Goal: Information Seeking & Learning: Learn about a topic

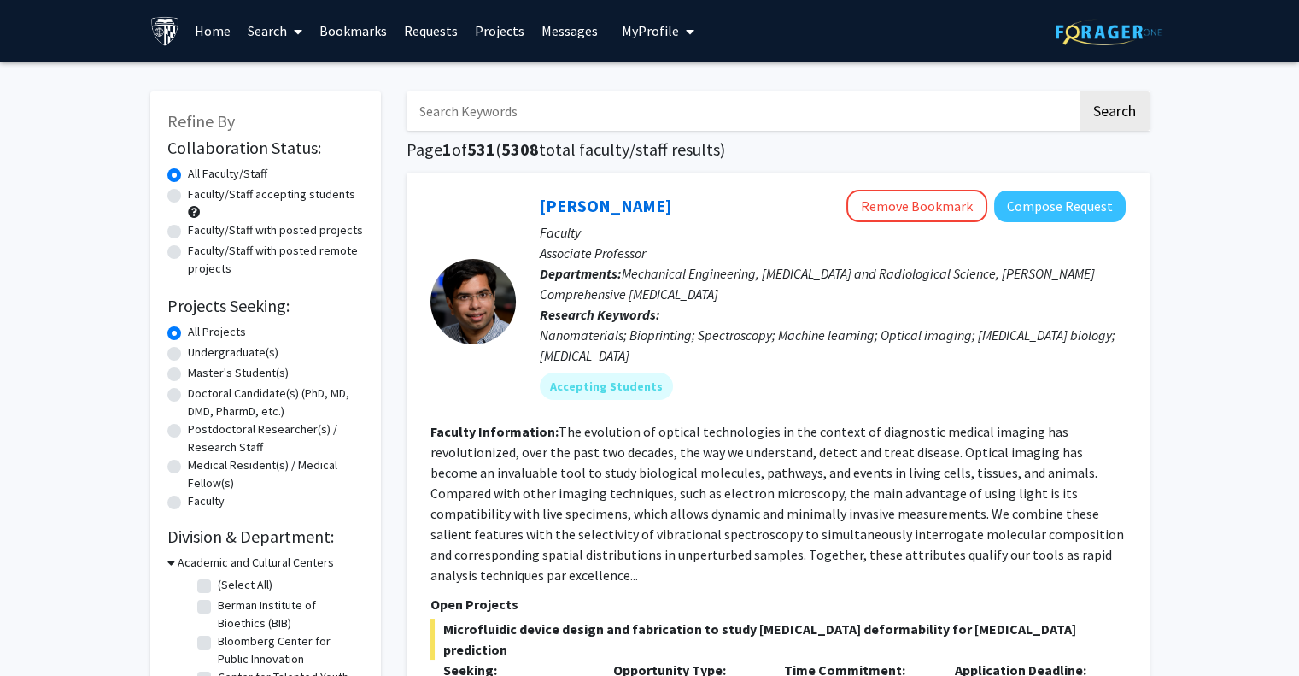
click at [287, 198] on label "Faculty/Staff accepting students" at bounding box center [271, 194] width 167 height 18
click at [188, 195] on label "Faculty/Staff accepting students" at bounding box center [271, 194] width 167 height 18
click at [188, 195] on input "Faculty/Staff accepting students" at bounding box center [193, 190] width 11 height 11
radio input "true"
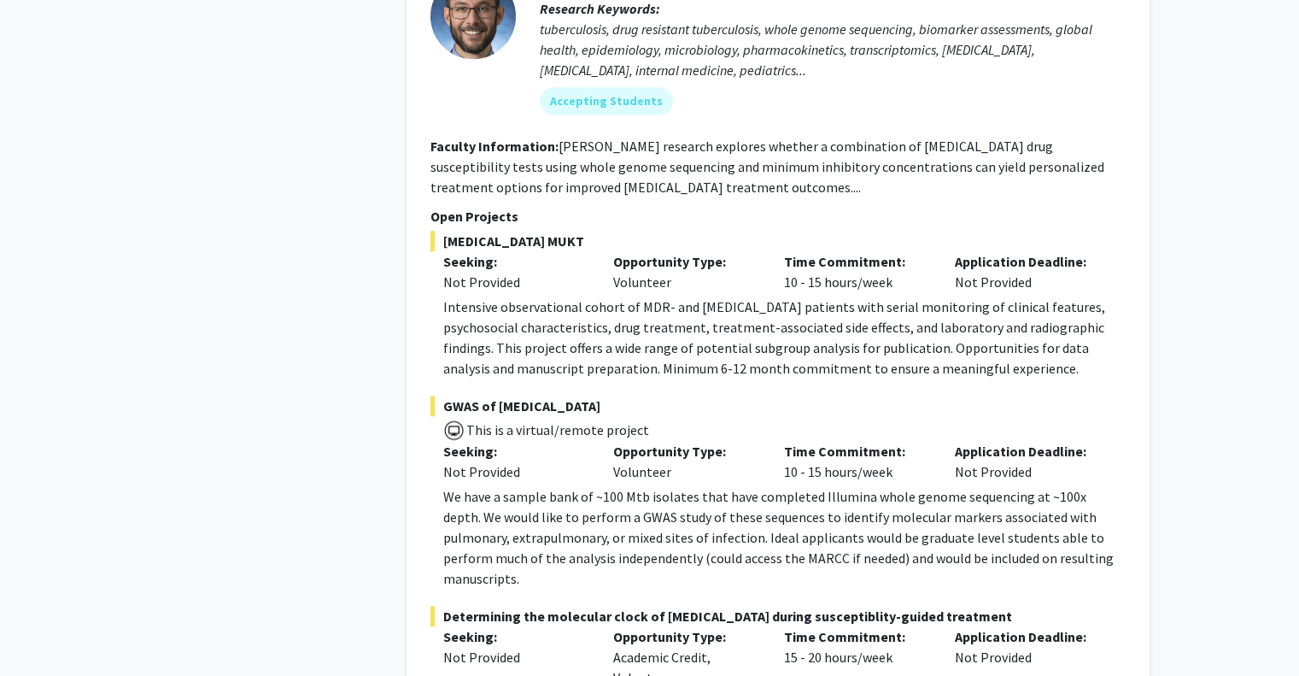
scroll to position [3161, 0]
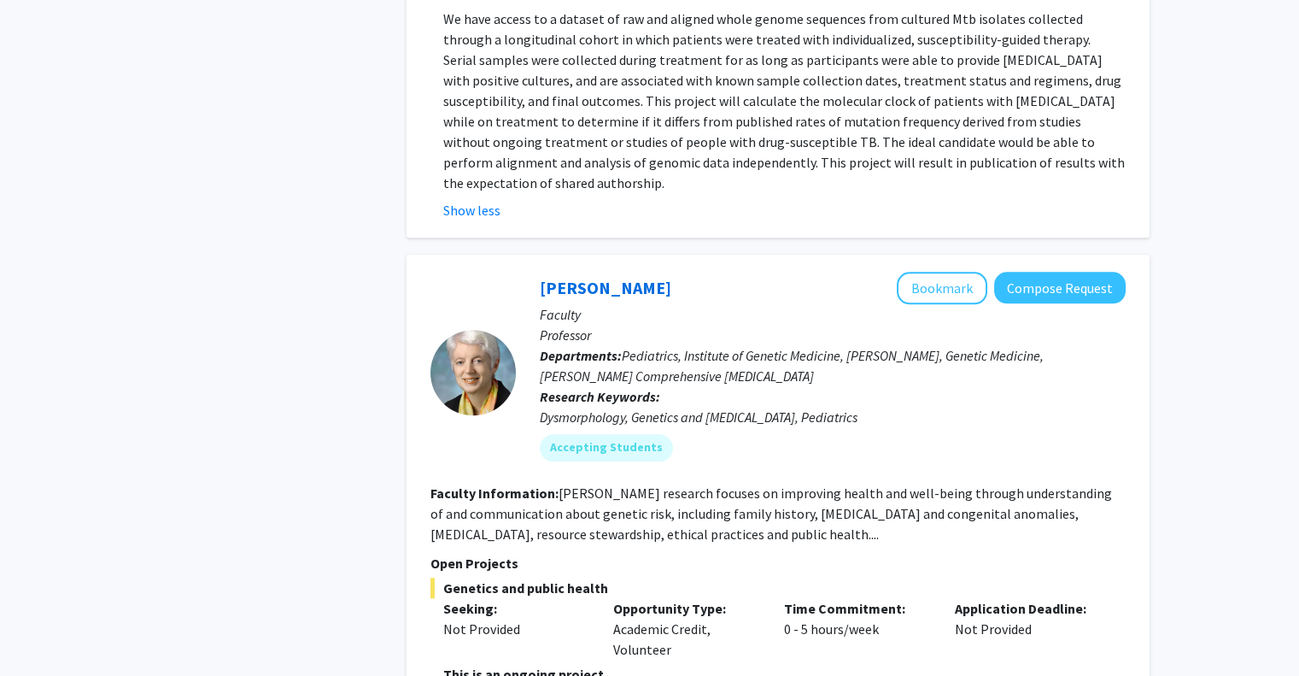
scroll to position [3844, 0]
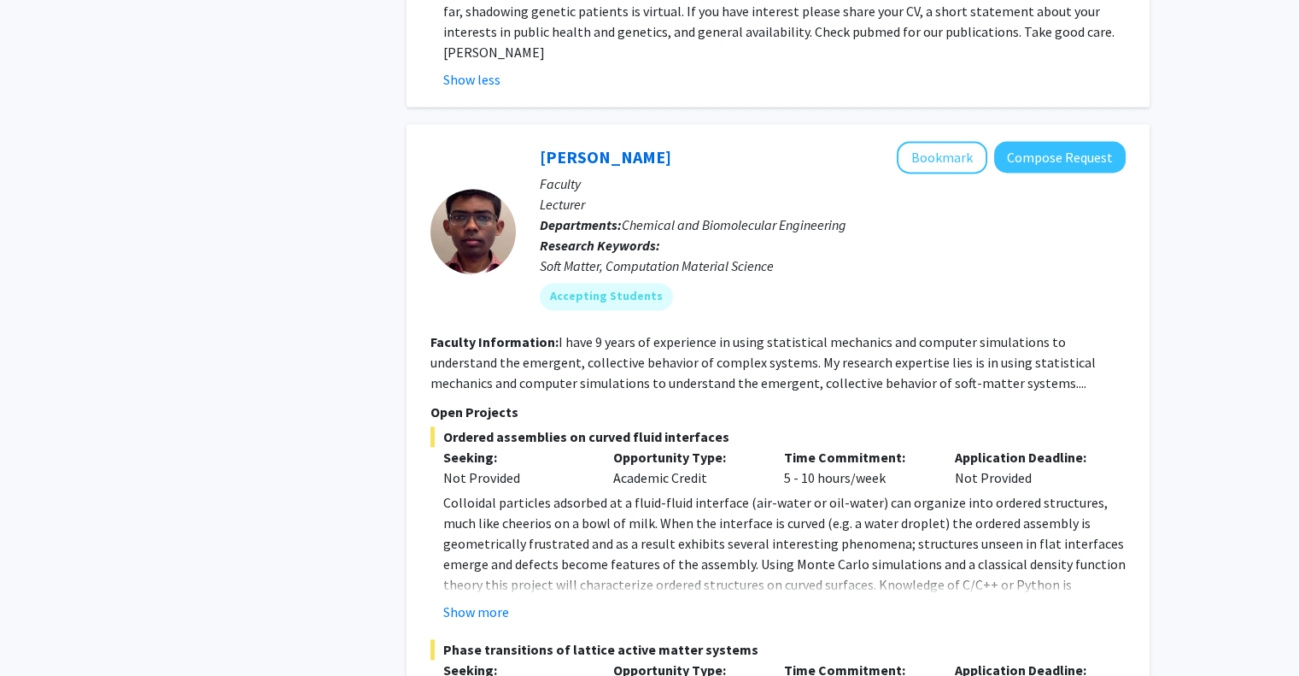
scroll to position [4613, 0]
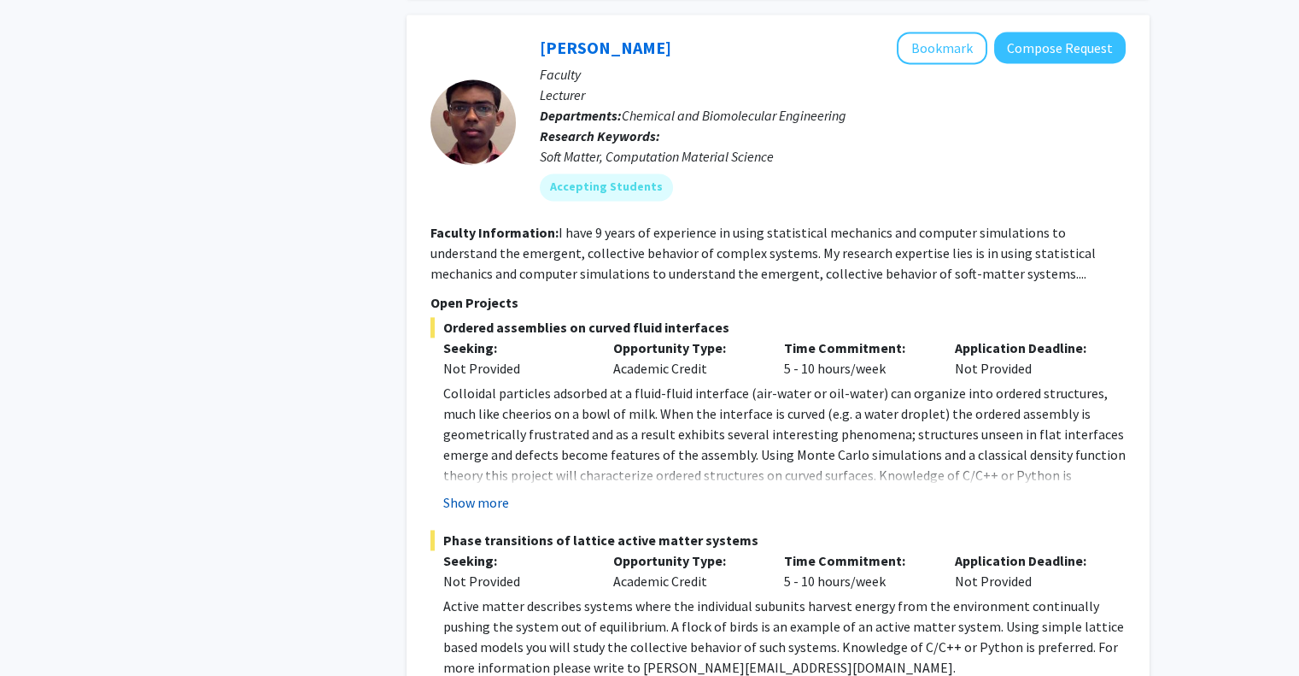
click at [491, 492] on button "Show more" at bounding box center [476, 502] width 66 height 21
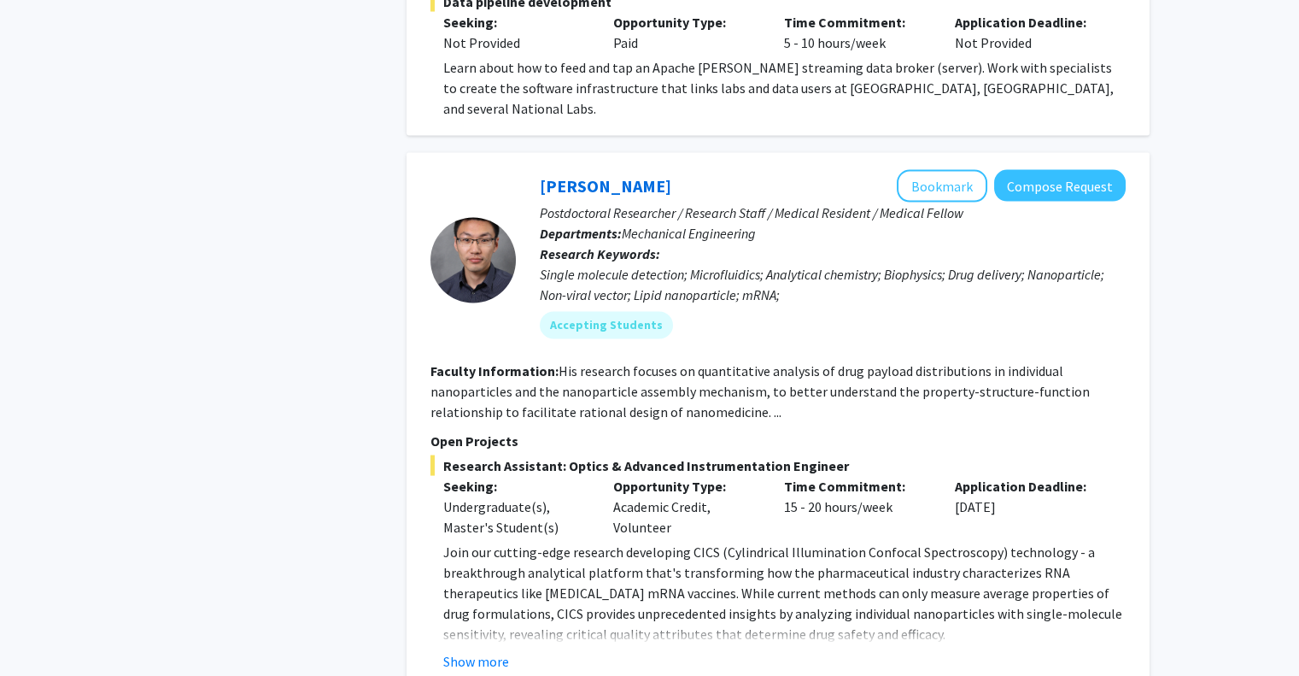
scroll to position [6236, 0]
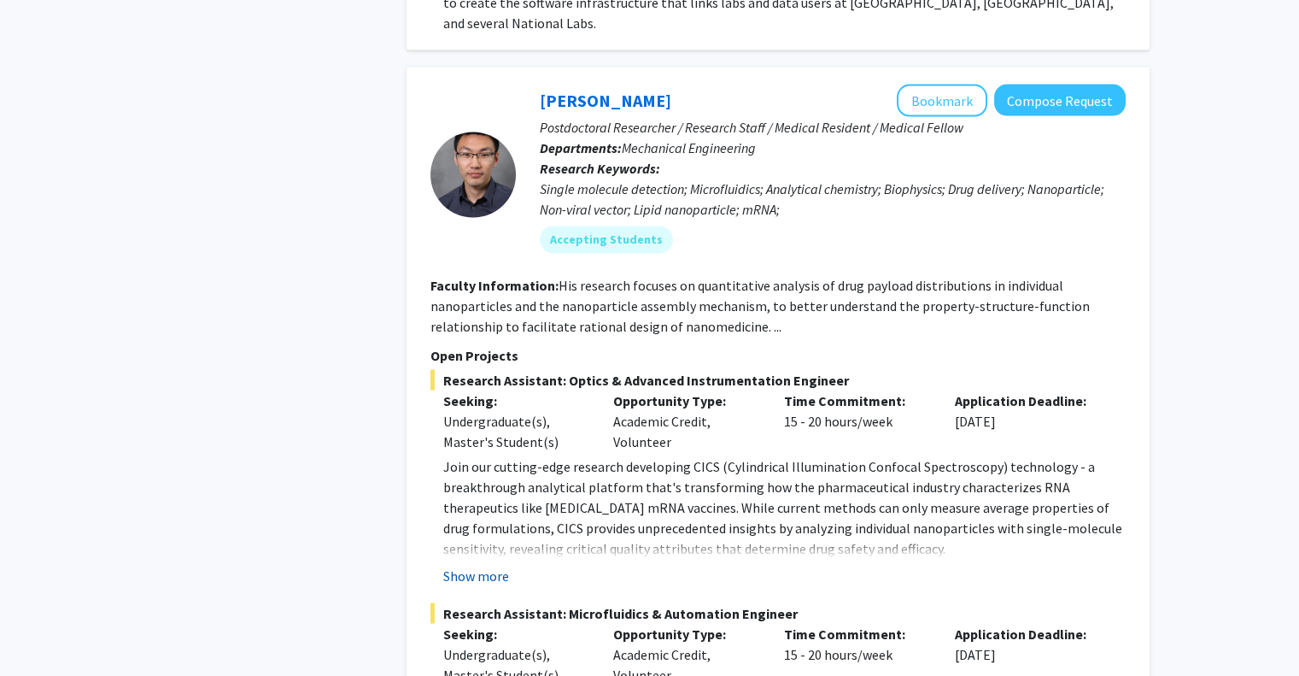
click at [475, 566] on button "Show more" at bounding box center [476, 576] width 66 height 21
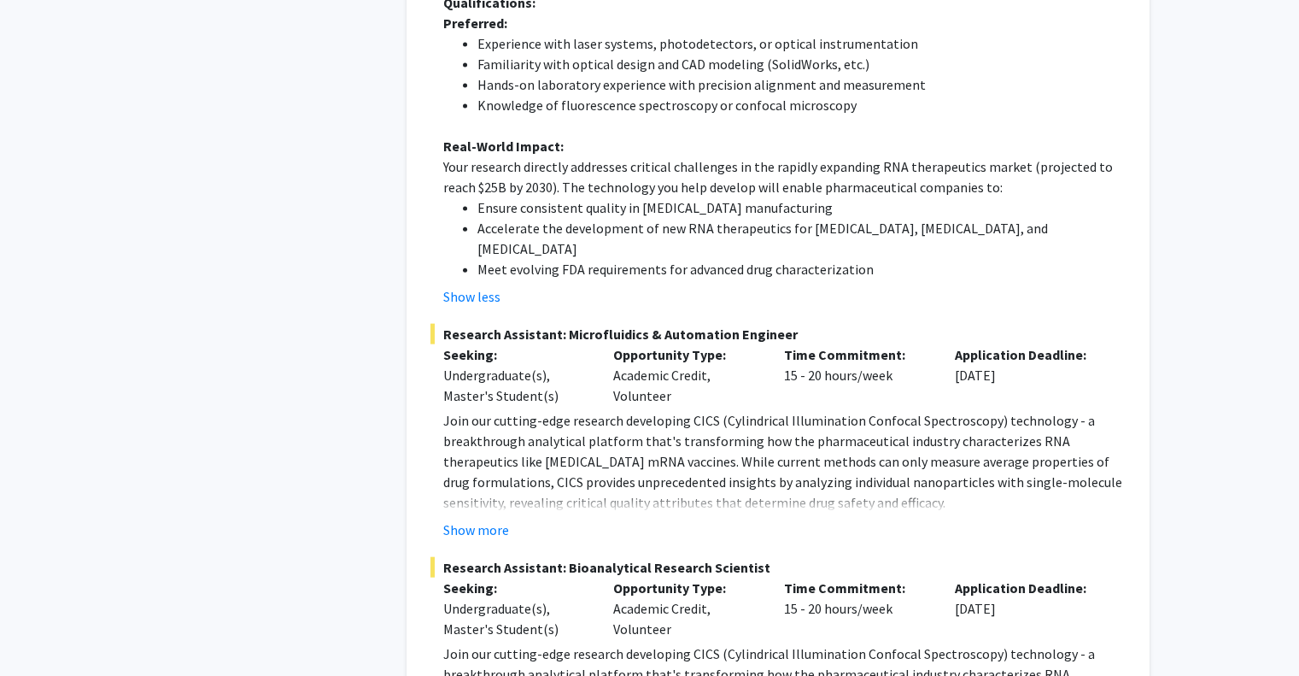
scroll to position [7090, 0]
click at [486, 519] on button "Show more" at bounding box center [476, 529] width 66 height 21
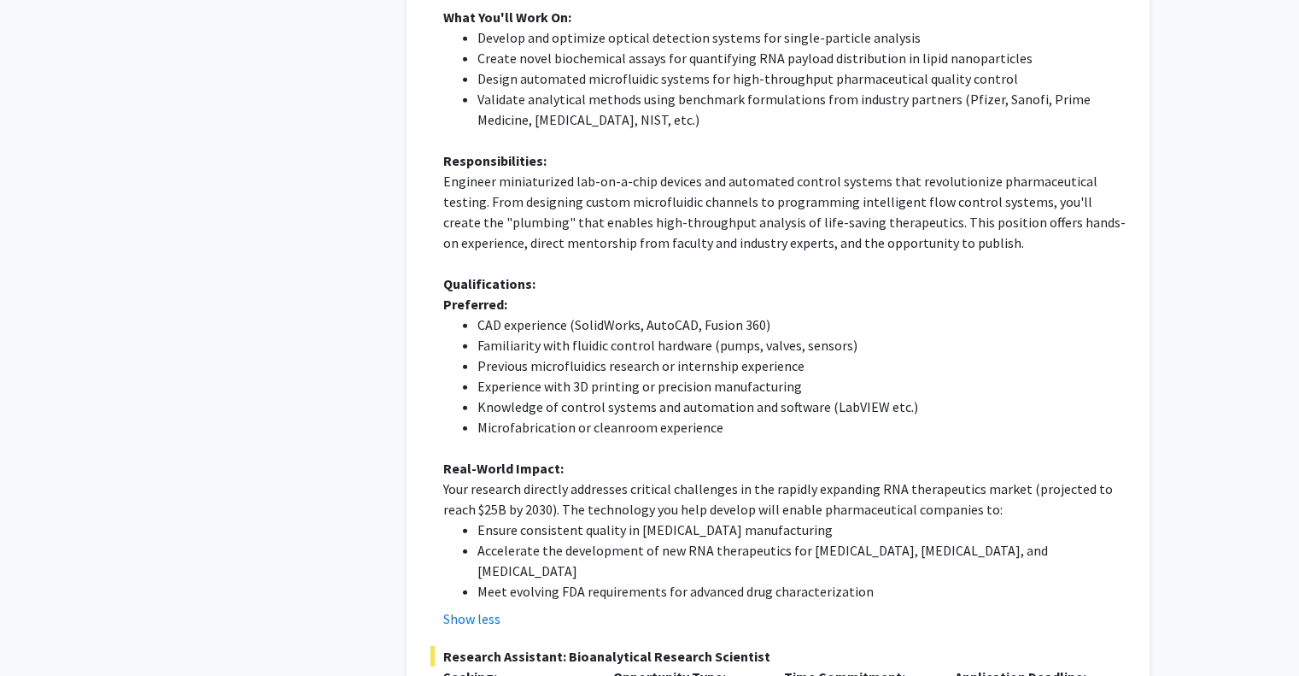
scroll to position [7688, 0]
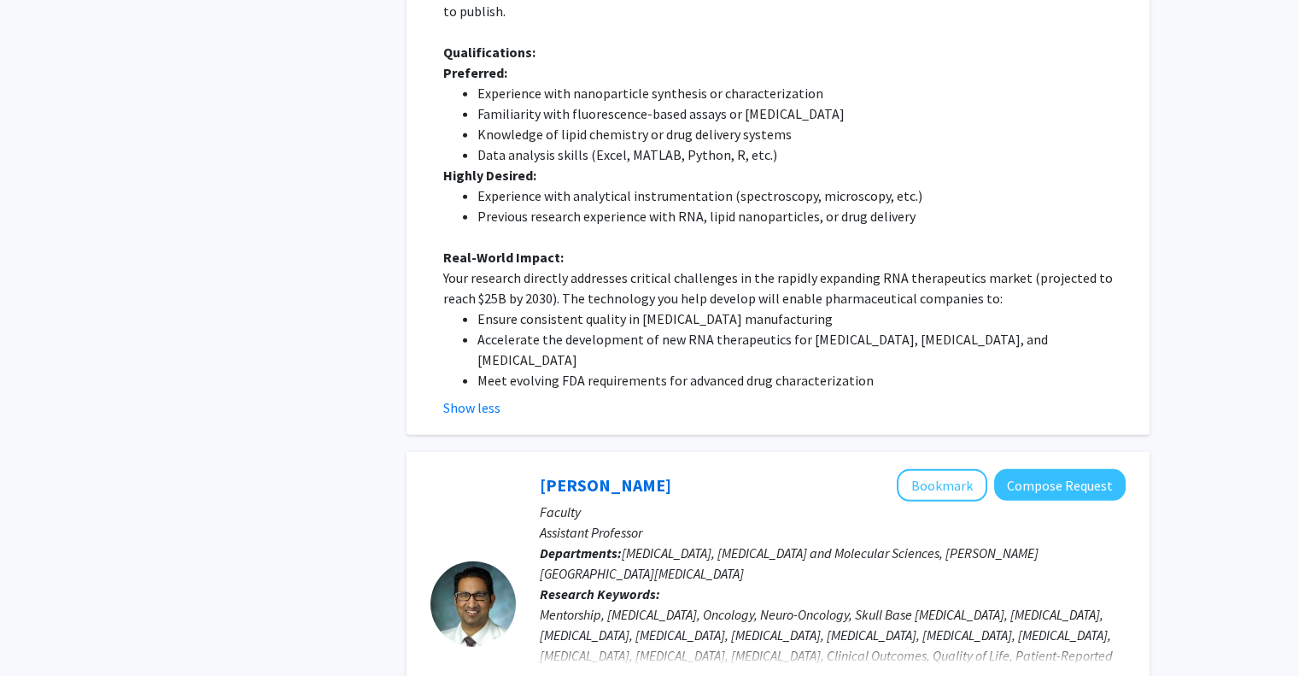
scroll to position [8799, 0]
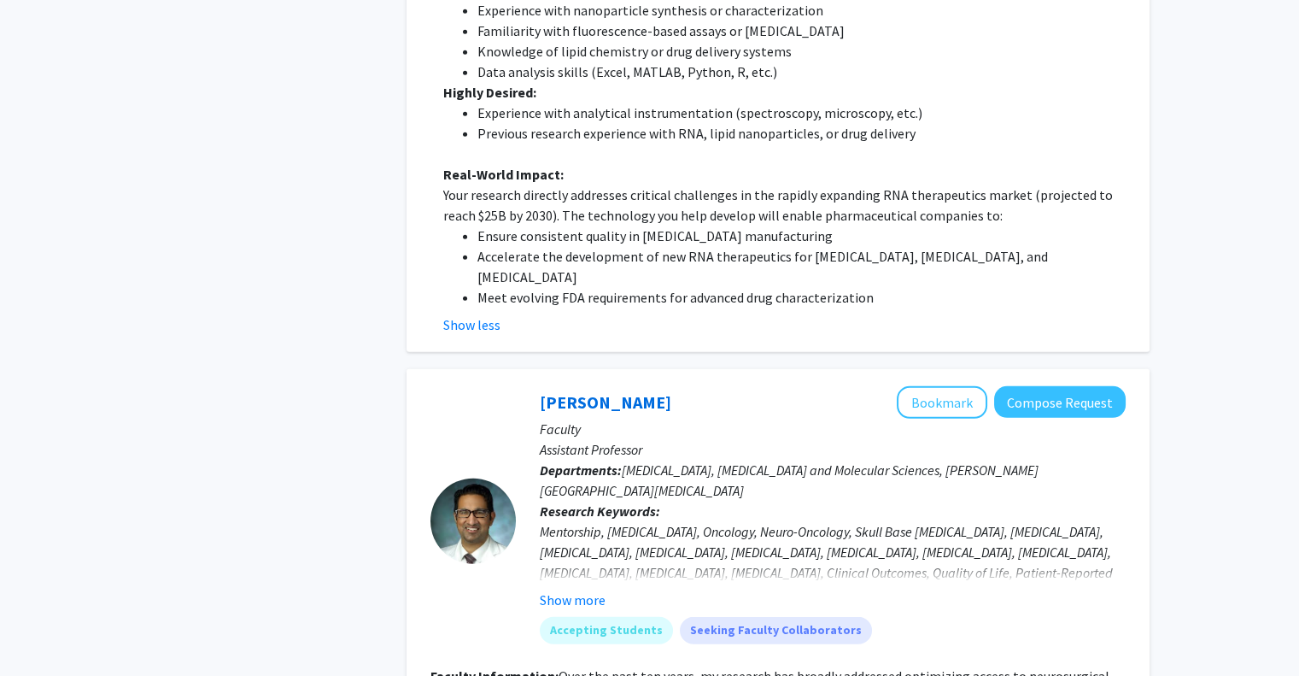
click at [573, 521] on fg-read-more "Mentorship, Neurosurgery, Oncology, Neuro-Oncology, Skull Base Tumors, Glioma, …" at bounding box center [833, 565] width 586 height 89
click at [579, 589] on button "Show more" at bounding box center [573, 599] width 66 height 21
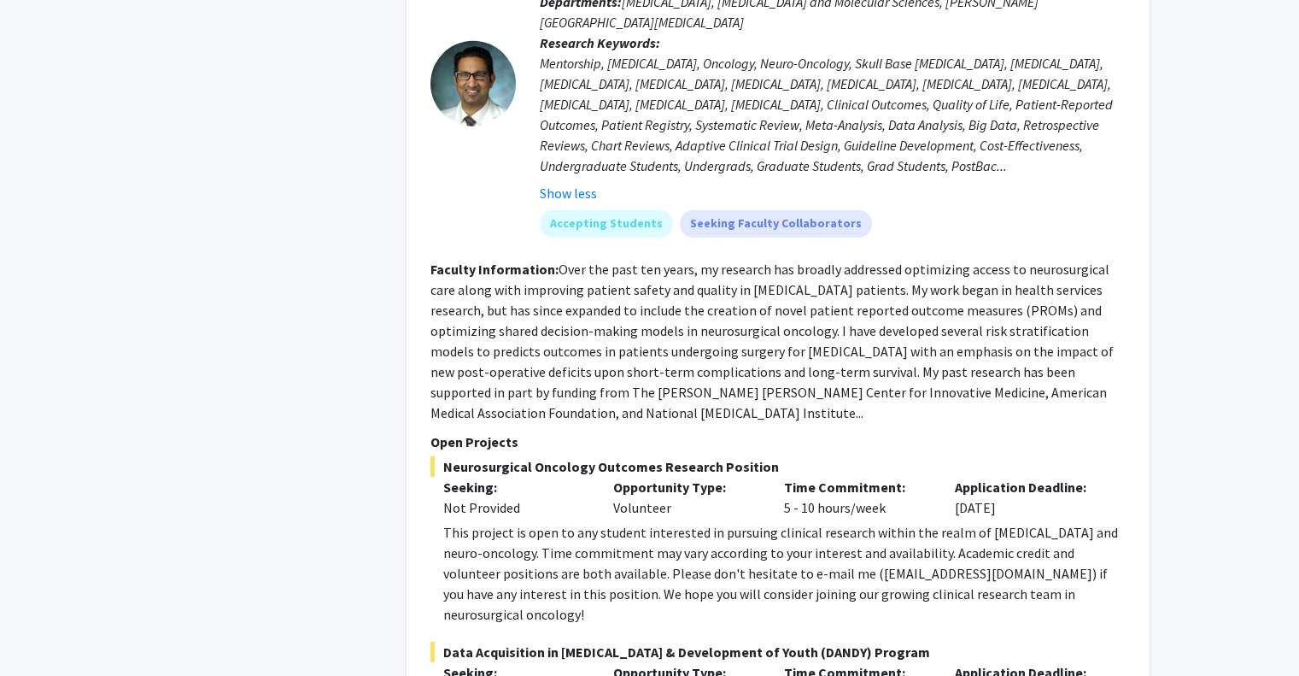
scroll to position [9311, 0]
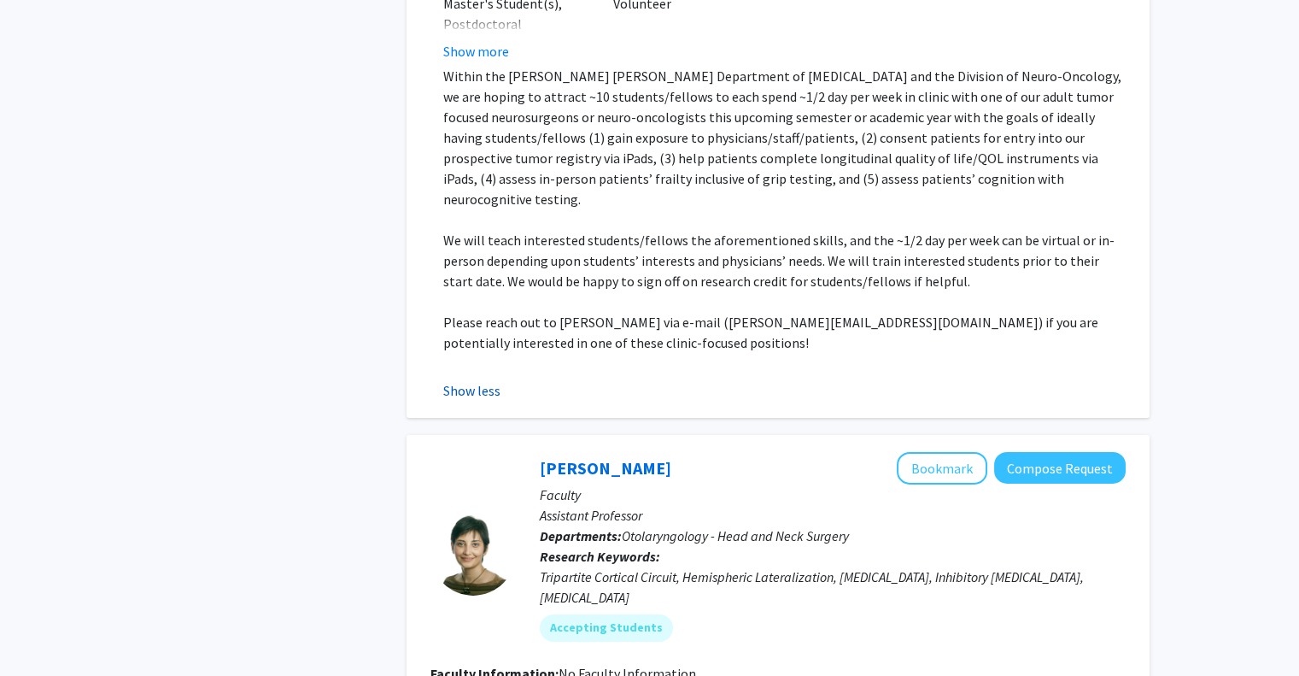
scroll to position [9995, 0]
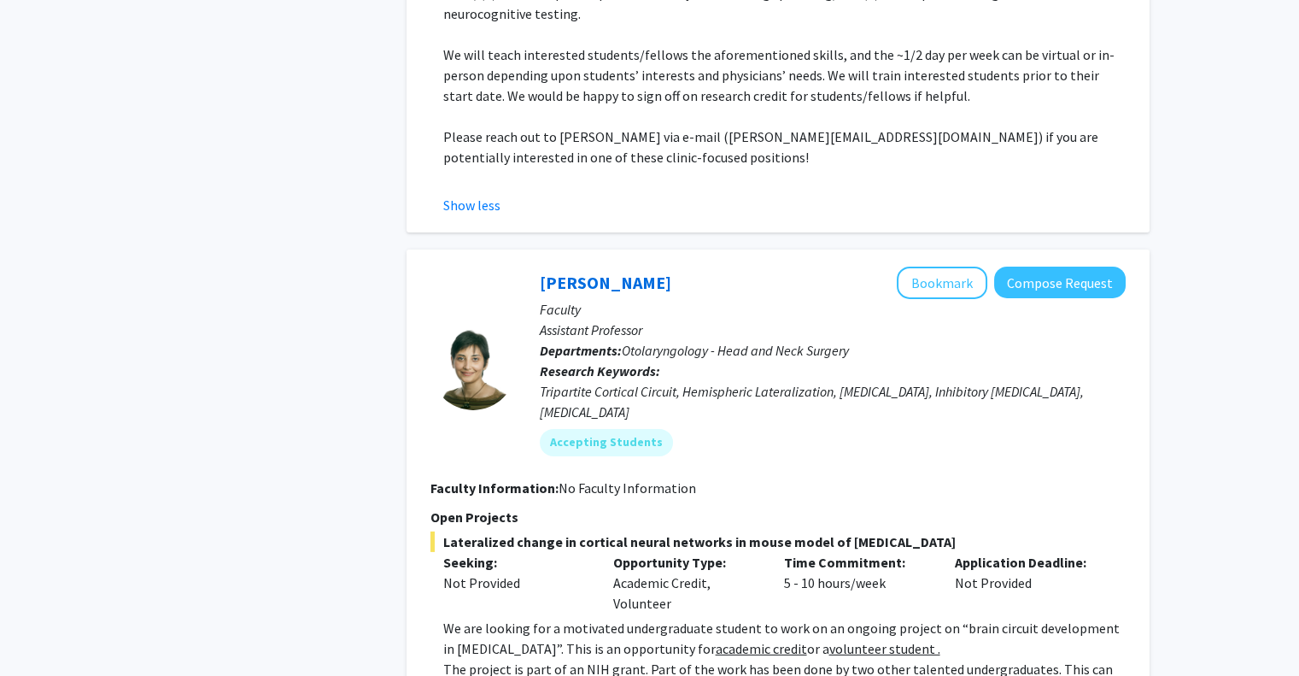
scroll to position [10251, 0]
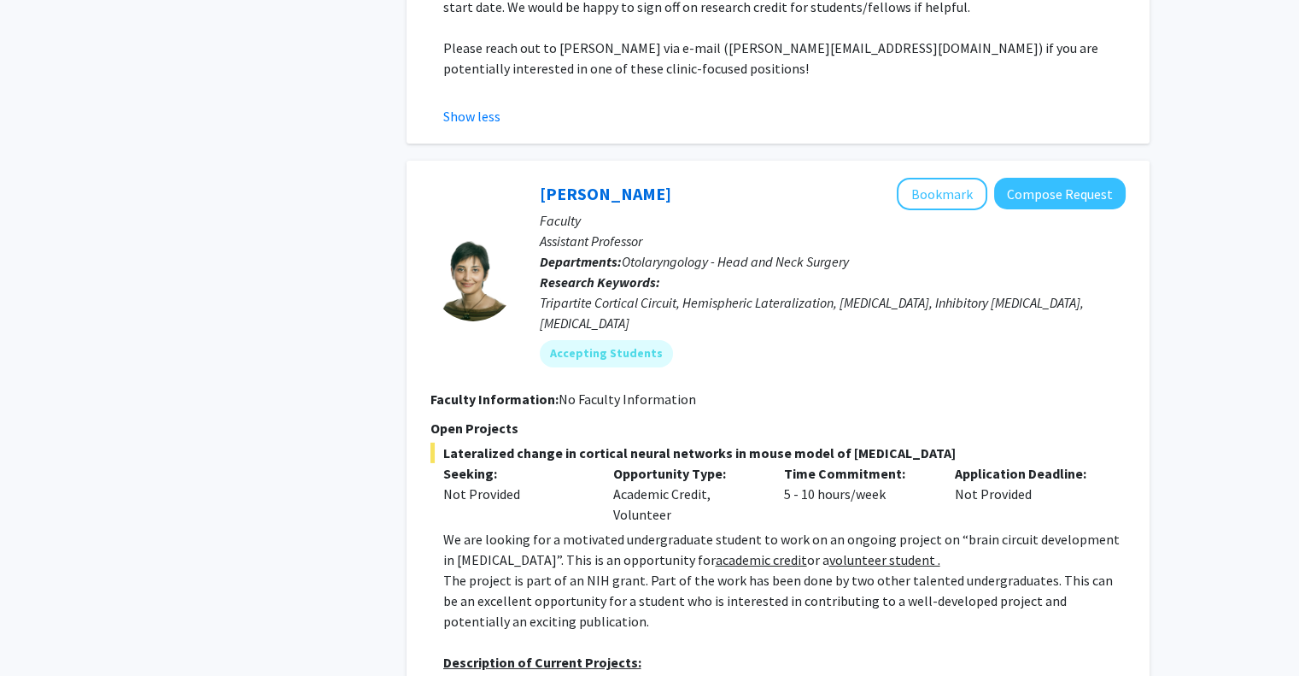
click at [468, 638] on button "Show more" at bounding box center [476, 648] width 66 height 21
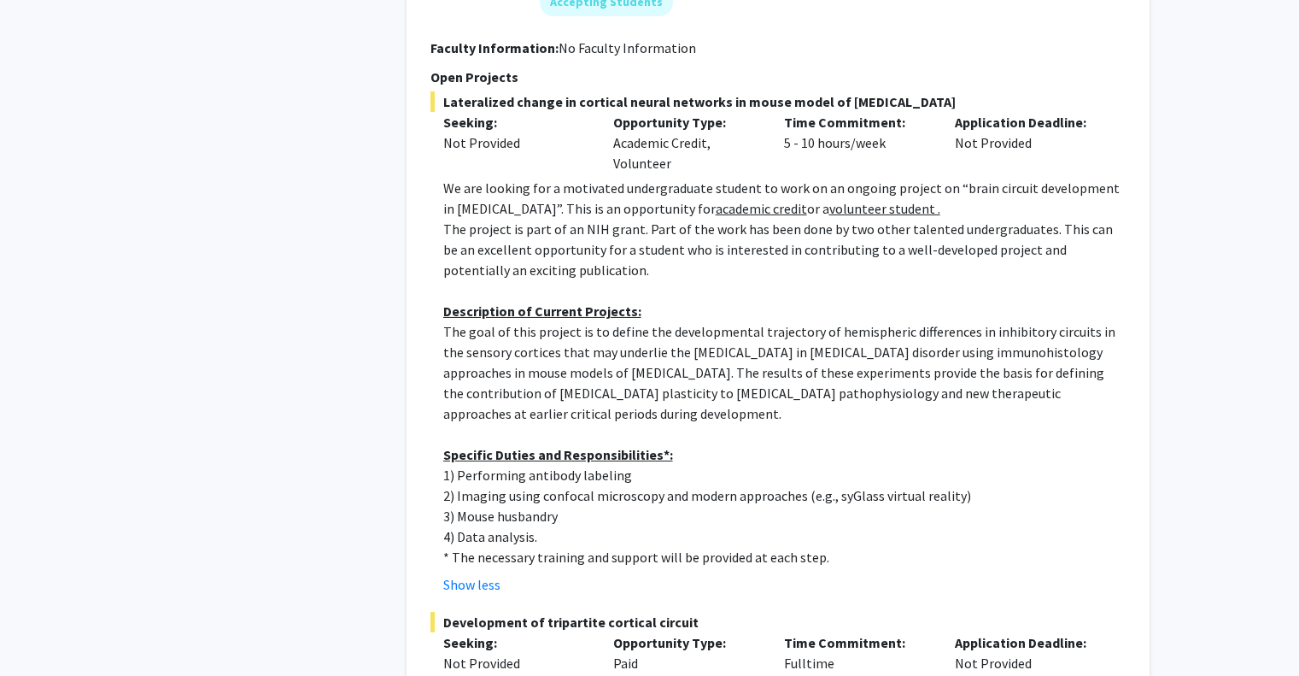
scroll to position [10607, 0]
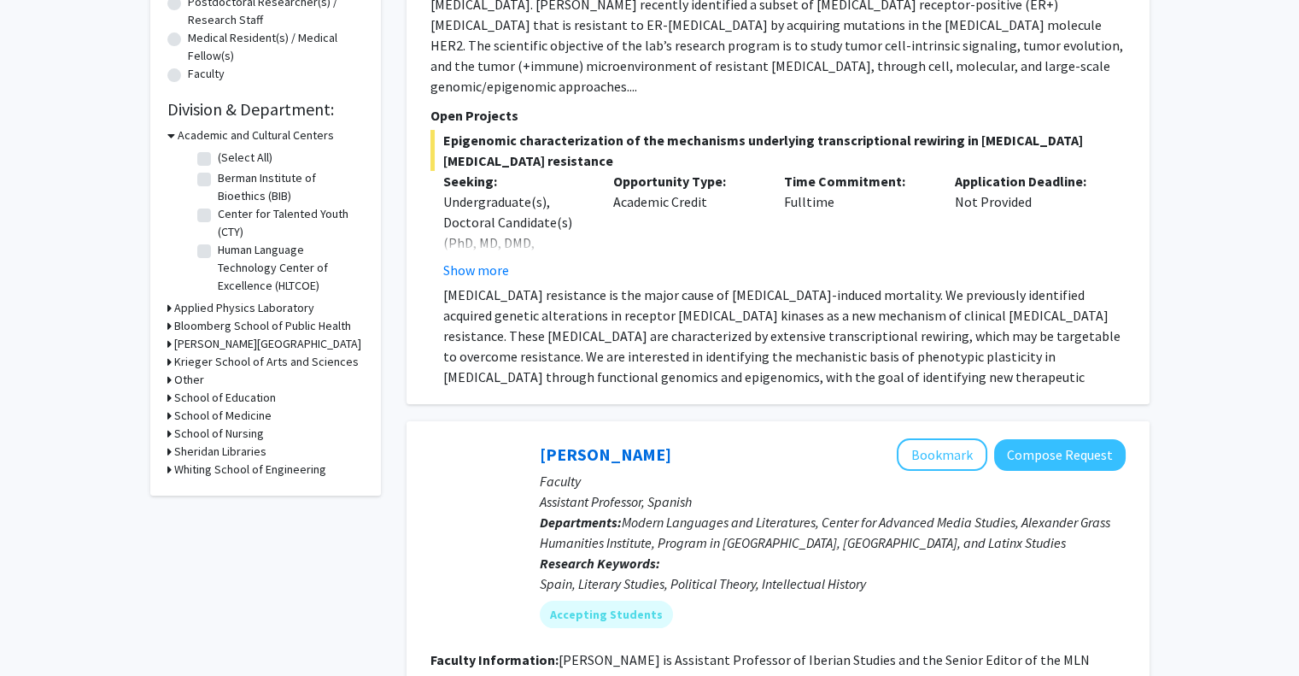
scroll to position [171, 0]
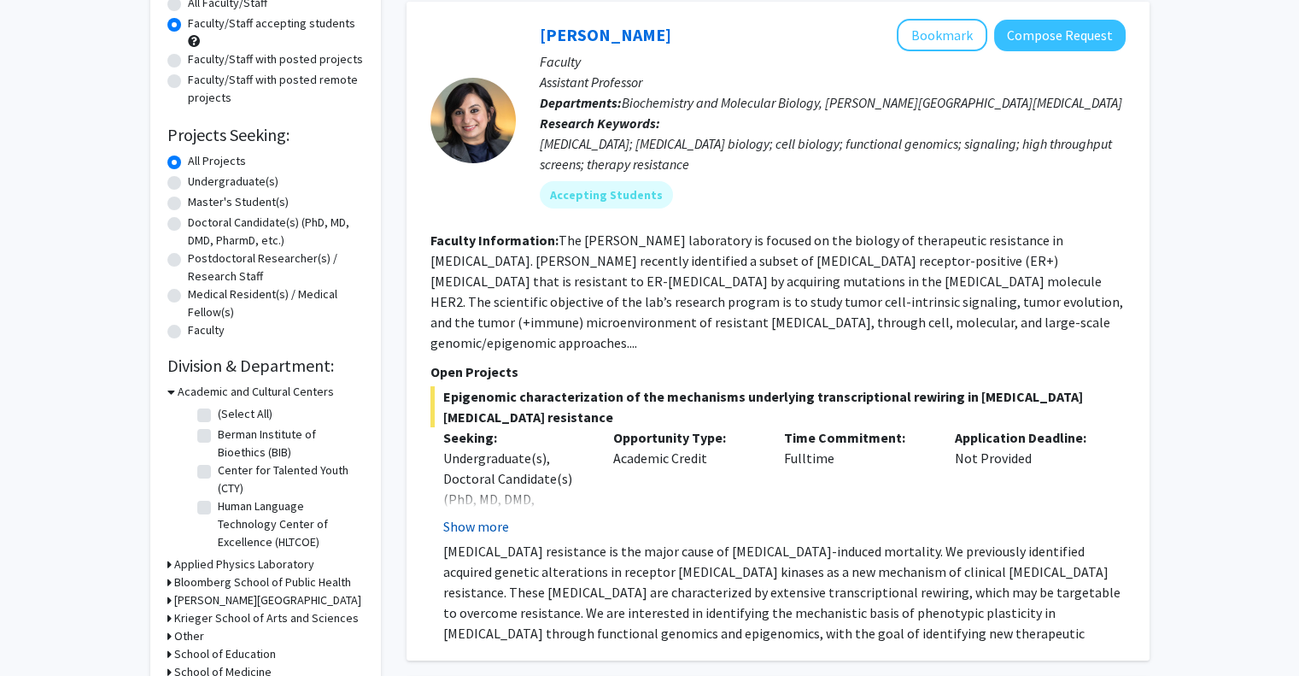
click at [494, 516] on button "Show more" at bounding box center [476, 526] width 66 height 21
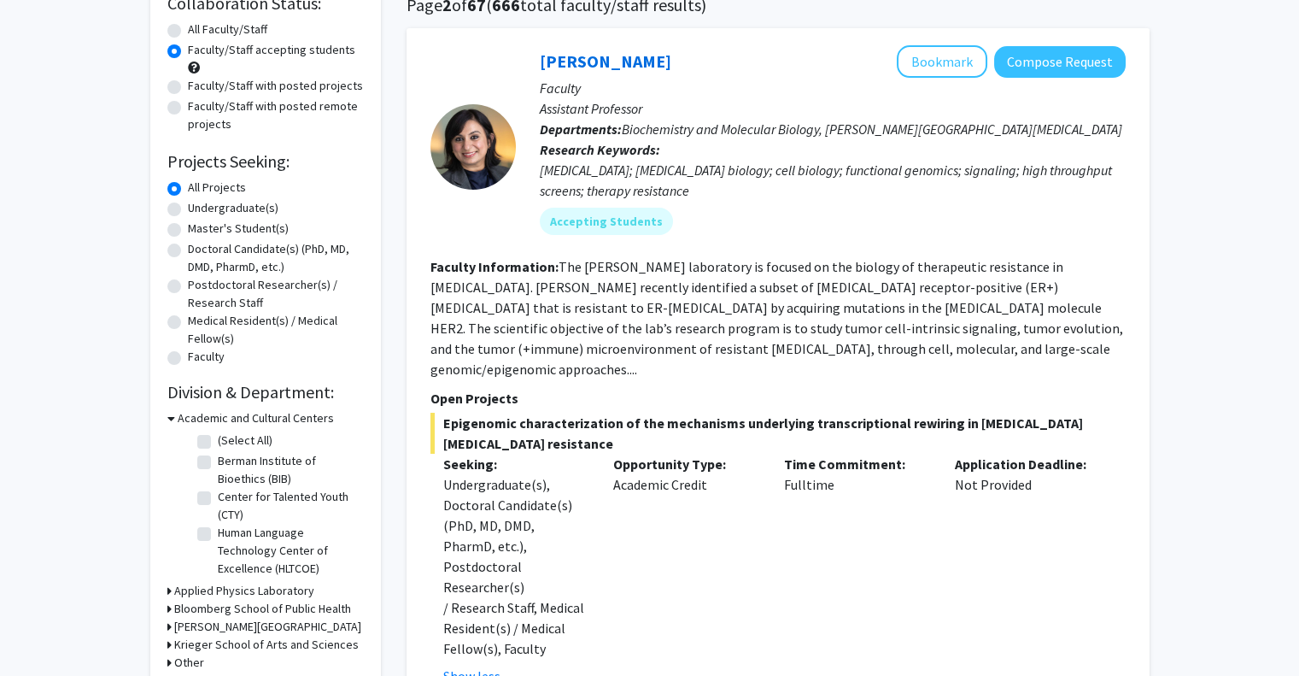
scroll to position [85, 0]
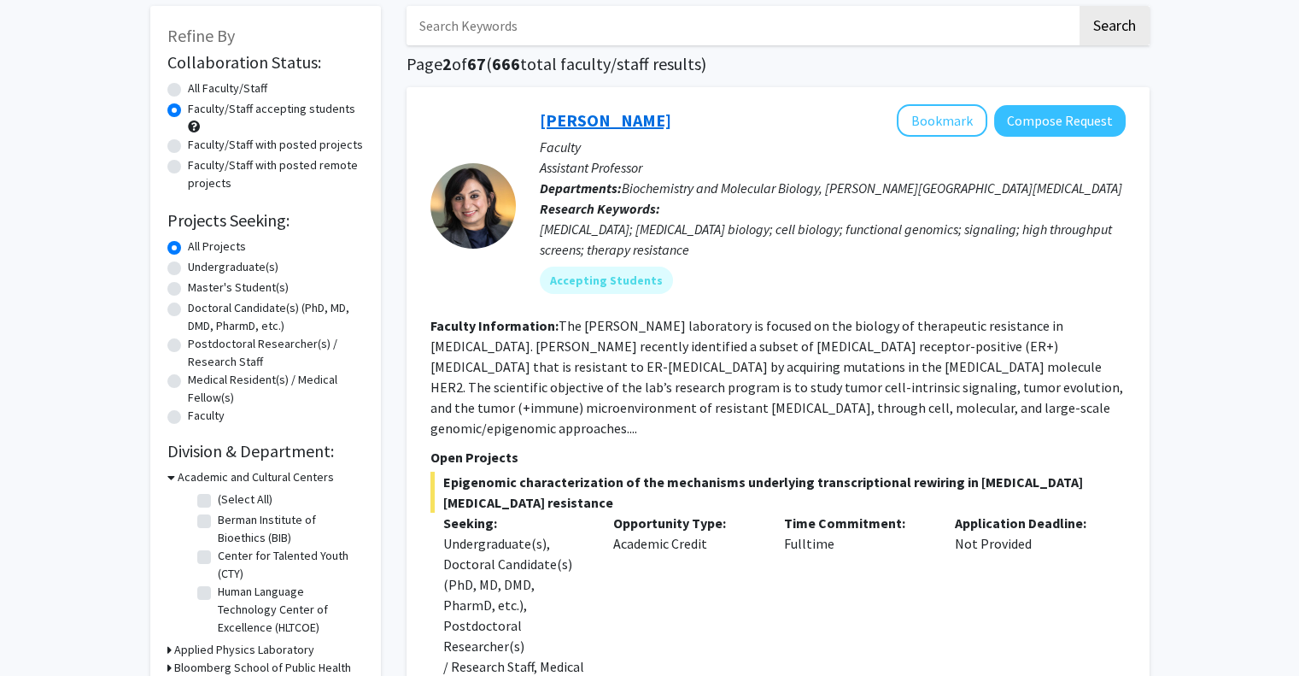
click at [612, 114] on link "Utthara Nayar" at bounding box center [606, 119] width 132 height 21
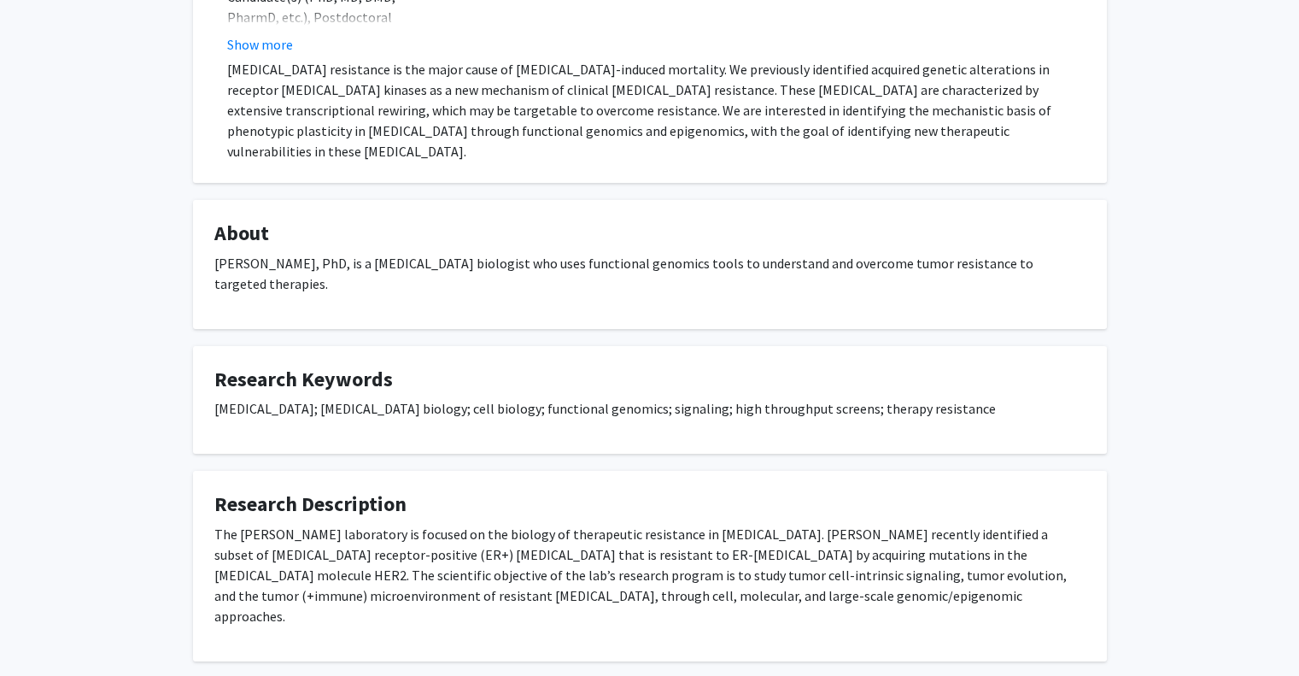
scroll to position [468, 0]
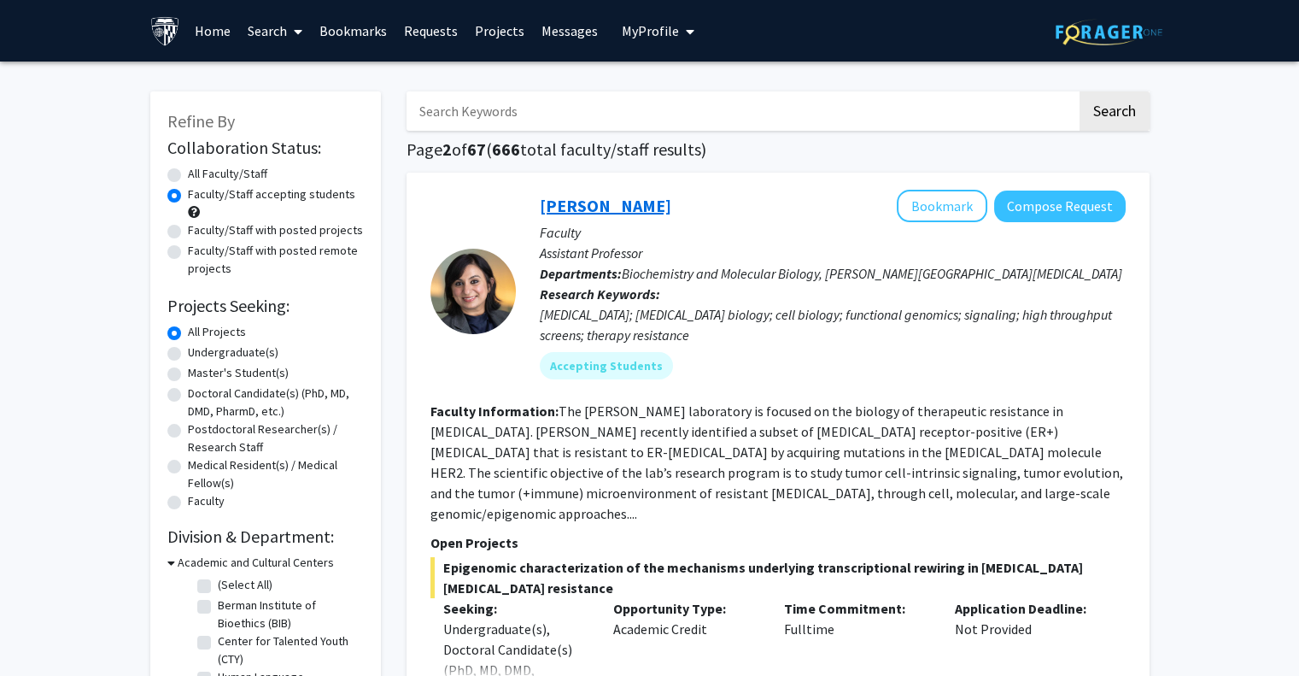
drag, startPoint x: 597, startPoint y: 190, endPoint x: 564, endPoint y: 206, distance: 36.7
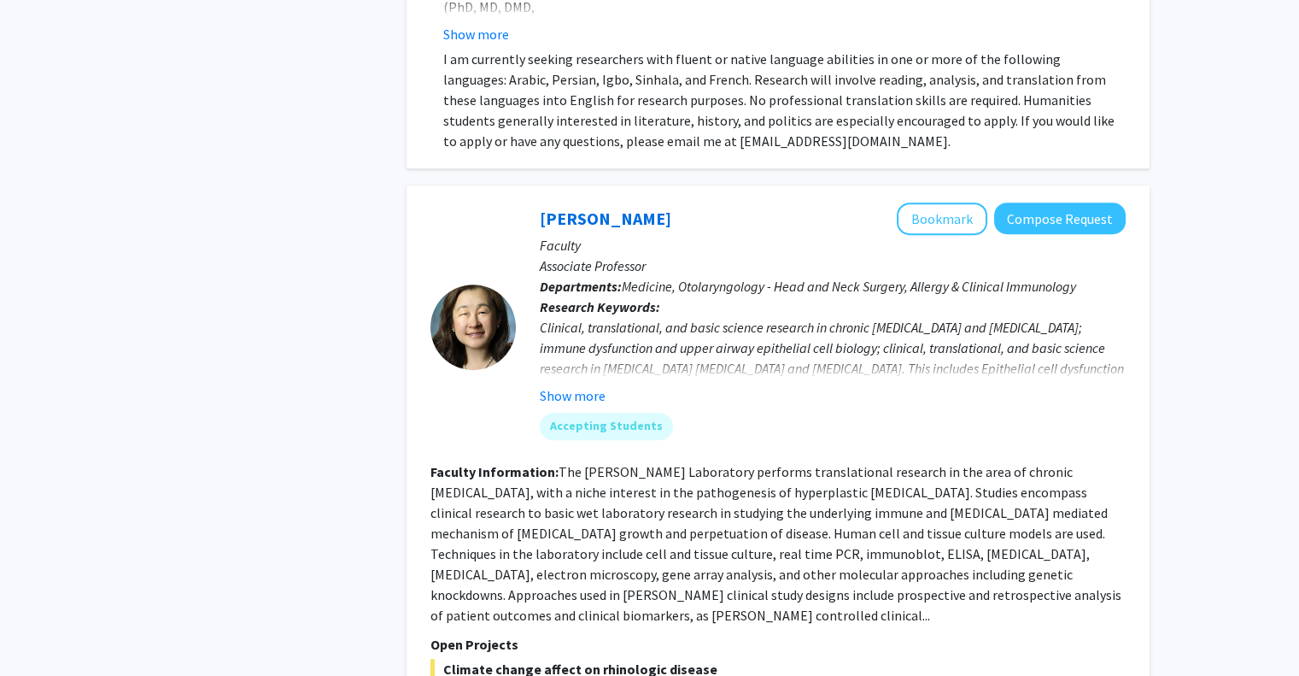
scroll to position [1452, 0]
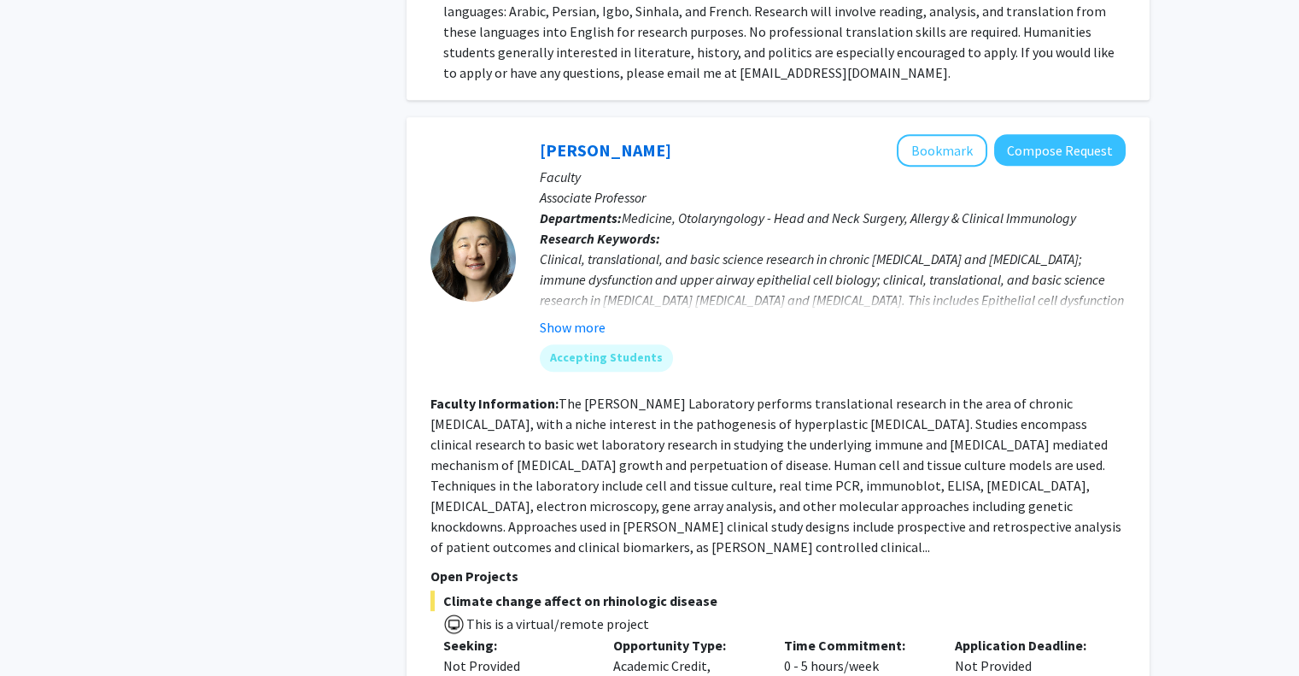
drag, startPoint x: 586, startPoint y: 93, endPoint x: 515, endPoint y: 368, distance: 284.1
click at [515, 395] on b "Faculty Information:" at bounding box center [495, 403] width 128 height 17
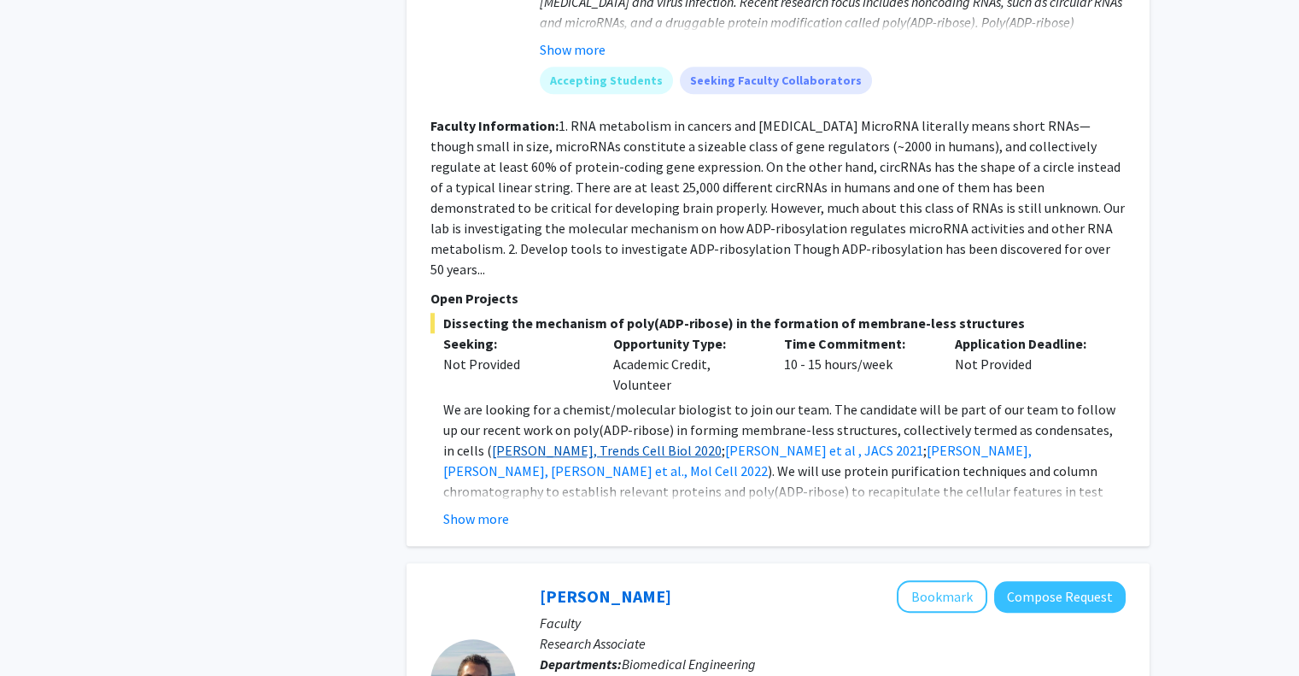
scroll to position [2477, 0]
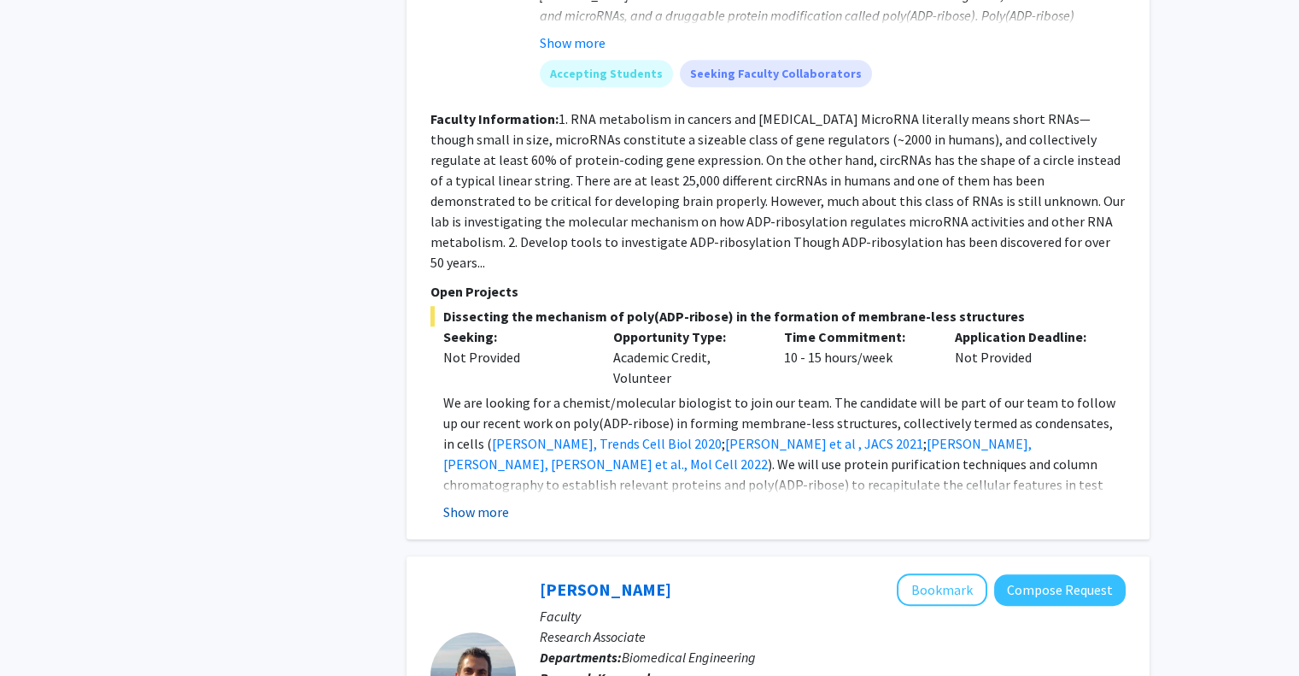
click at [467, 501] on button "Show more" at bounding box center [476, 511] width 66 height 21
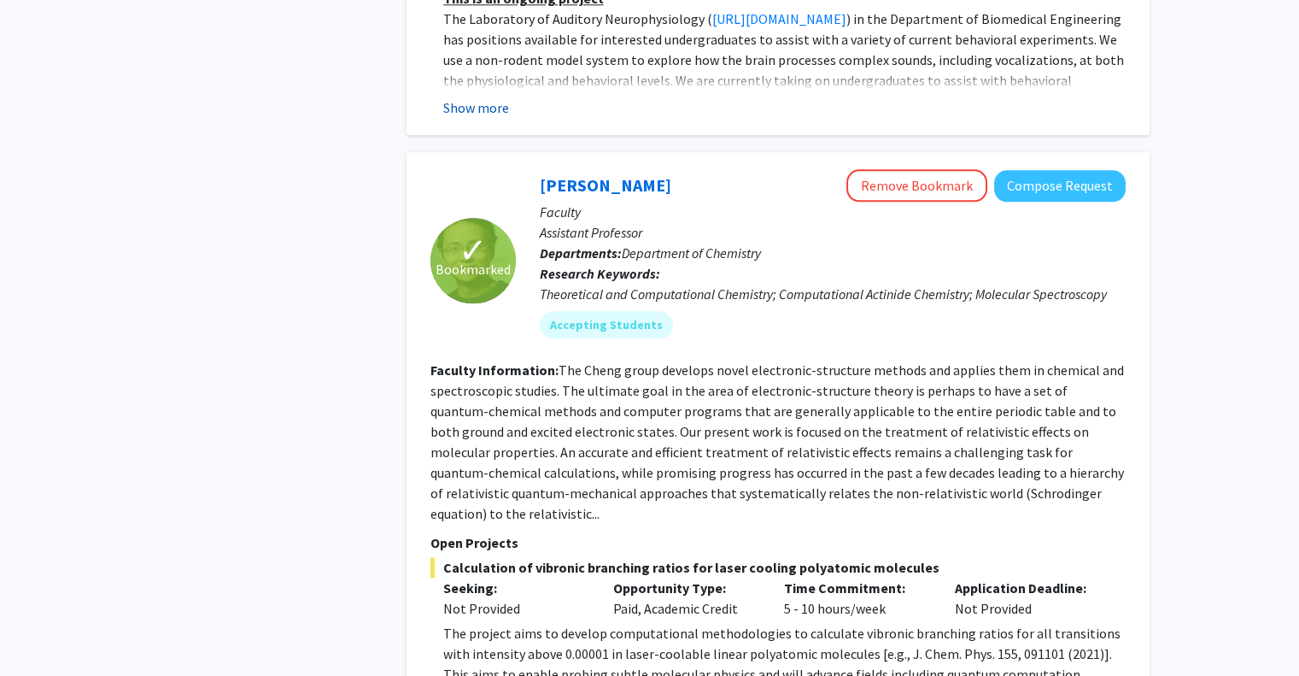
scroll to position [3673, 0]
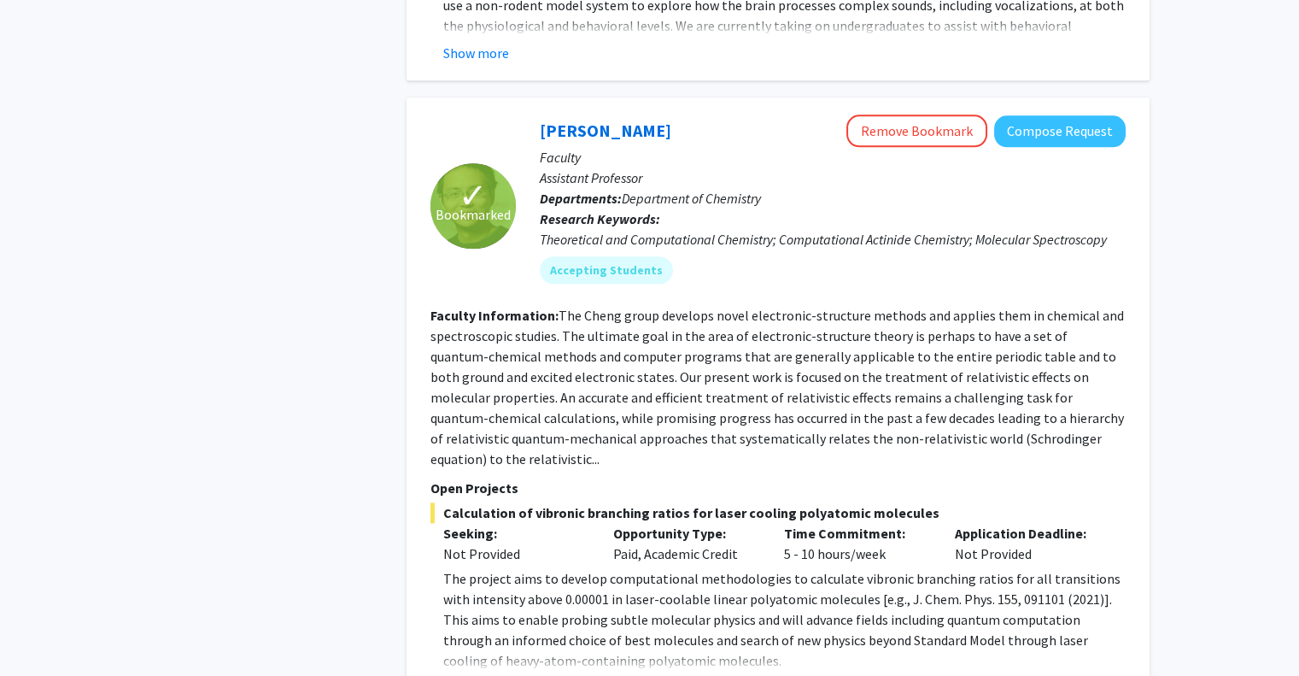
click at [495, 675] on button "Show more" at bounding box center [476, 687] width 66 height 21
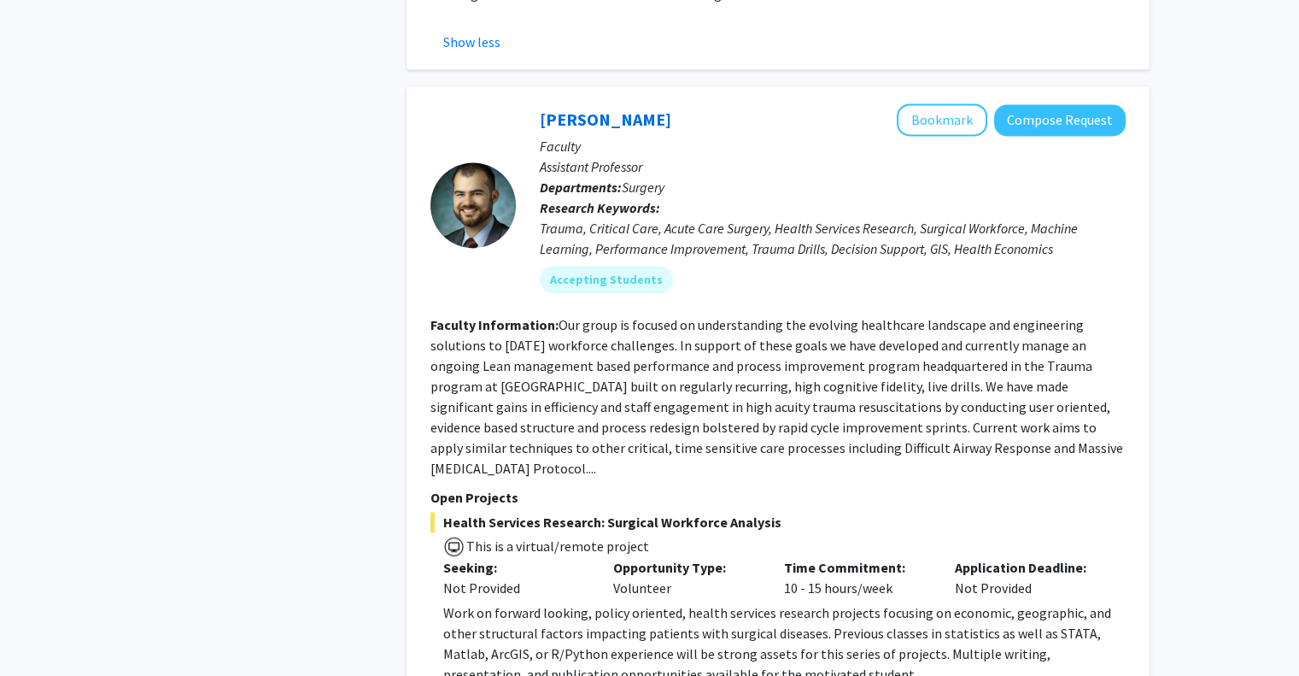
scroll to position [4869, 0]
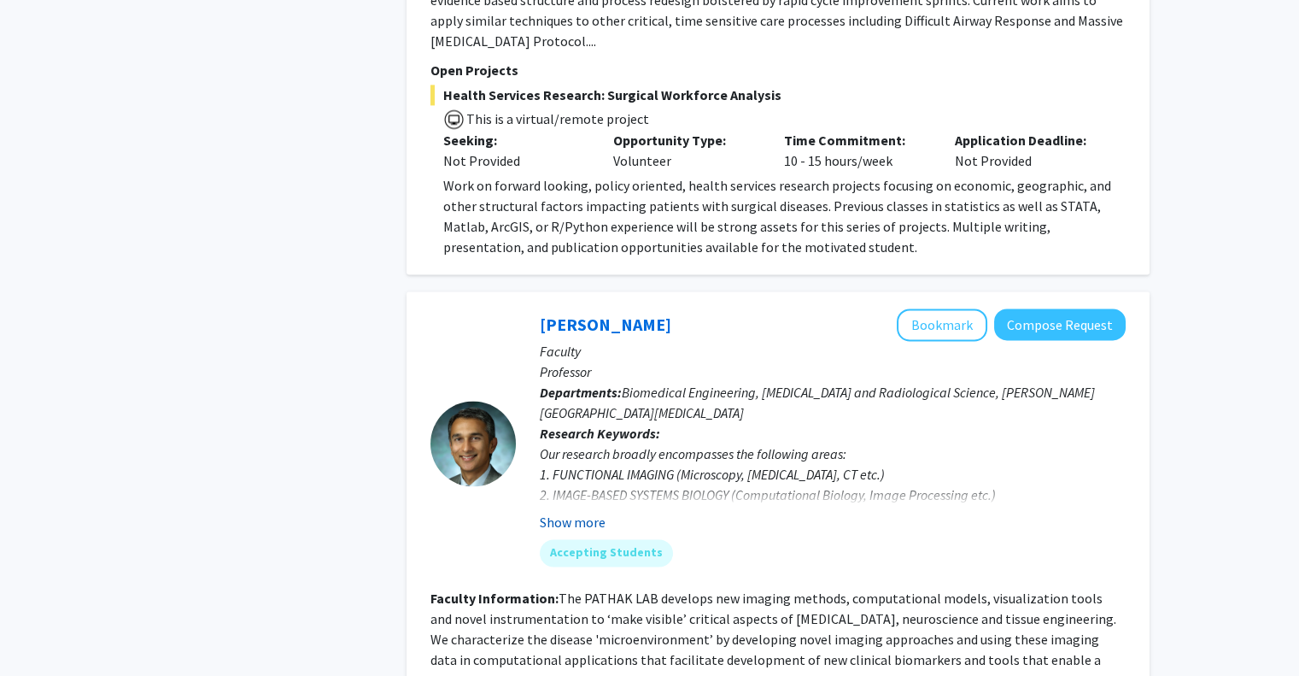
click at [599, 512] on button "Show more" at bounding box center [573, 522] width 66 height 21
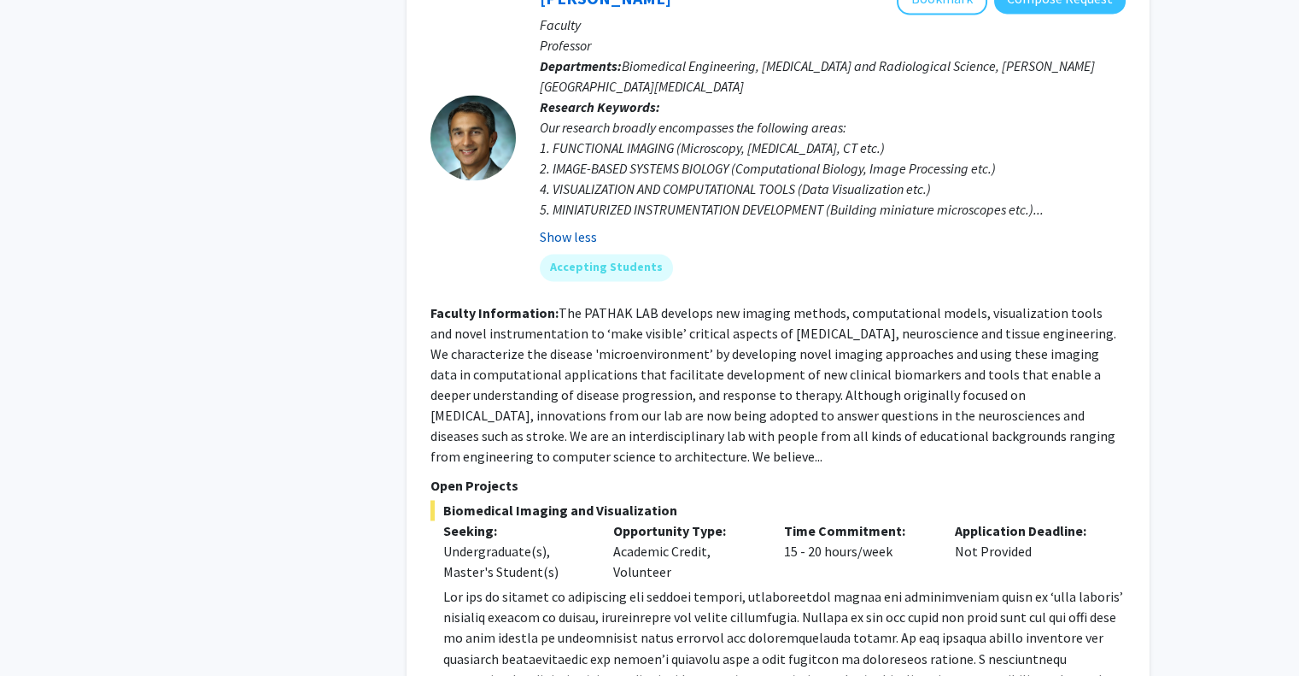
scroll to position [5211, 0]
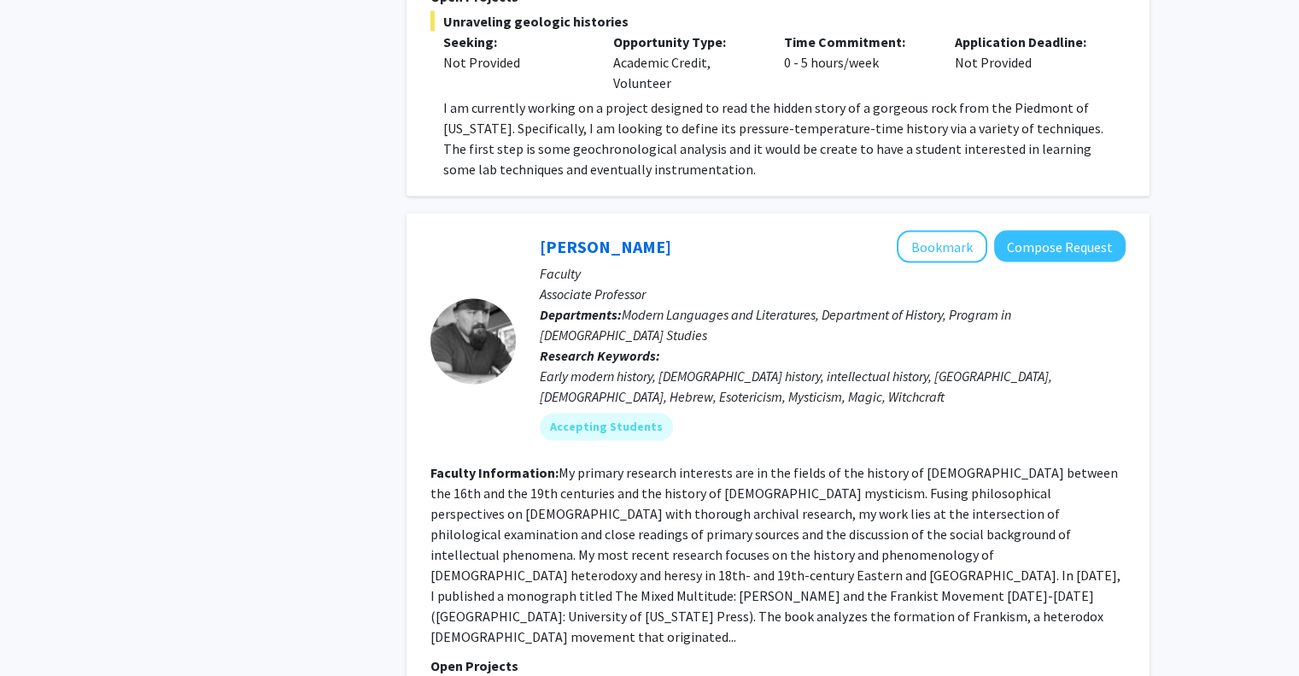
scroll to position [6570, 0]
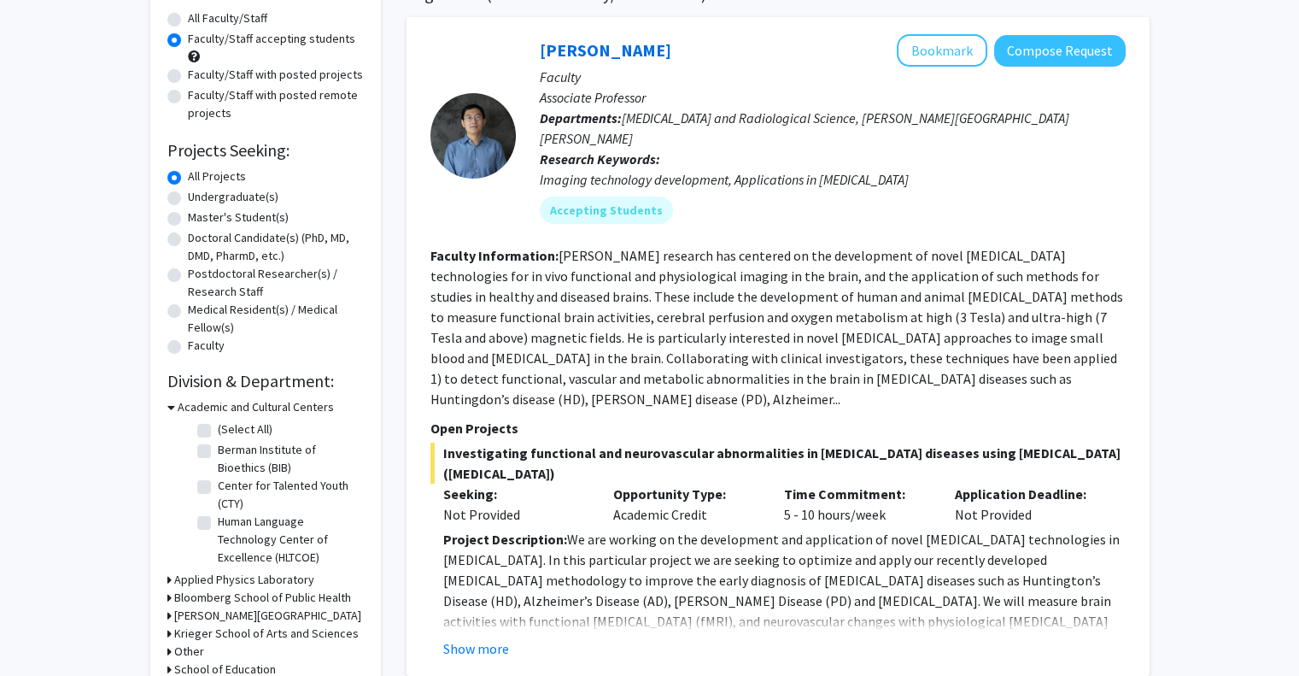
scroll to position [256, 0]
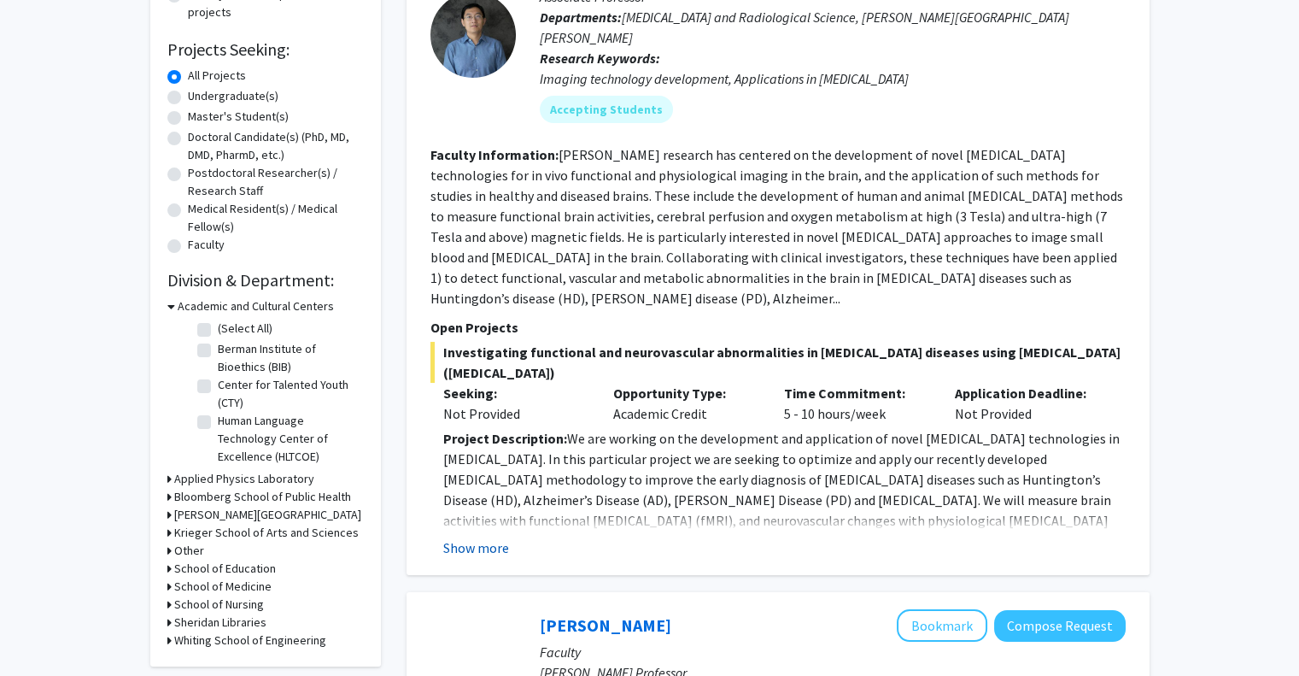
click at [486, 537] on button "Show more" at bounding box center [476, 547] width 66 height 21
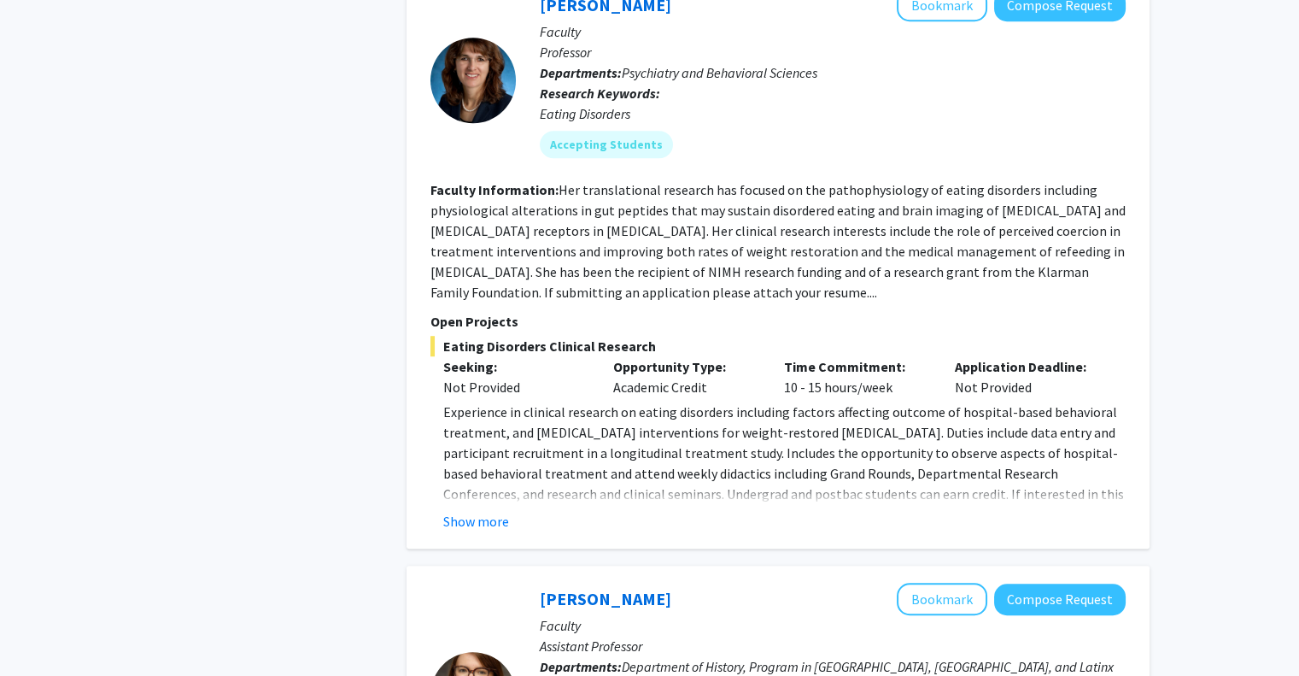
scroll to position [2136, 0]
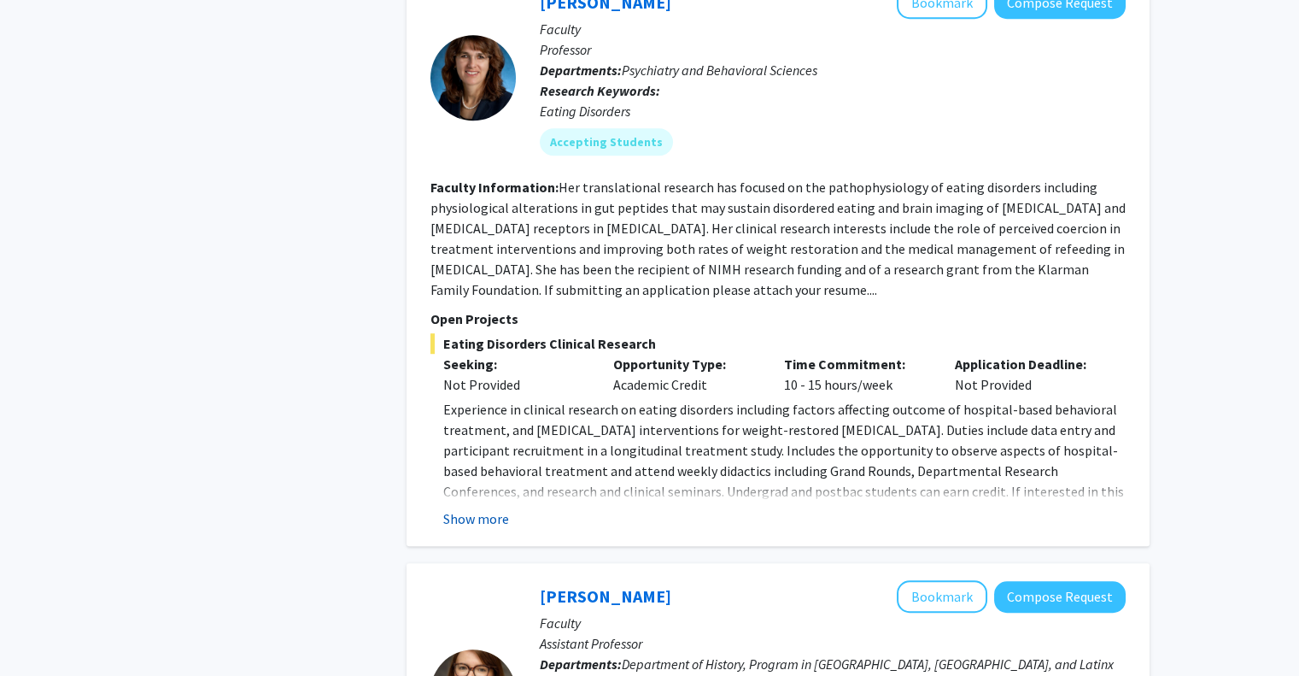
click at [483, 508] on button "Show more" at bounding box center [476, 518] width 66 height 21
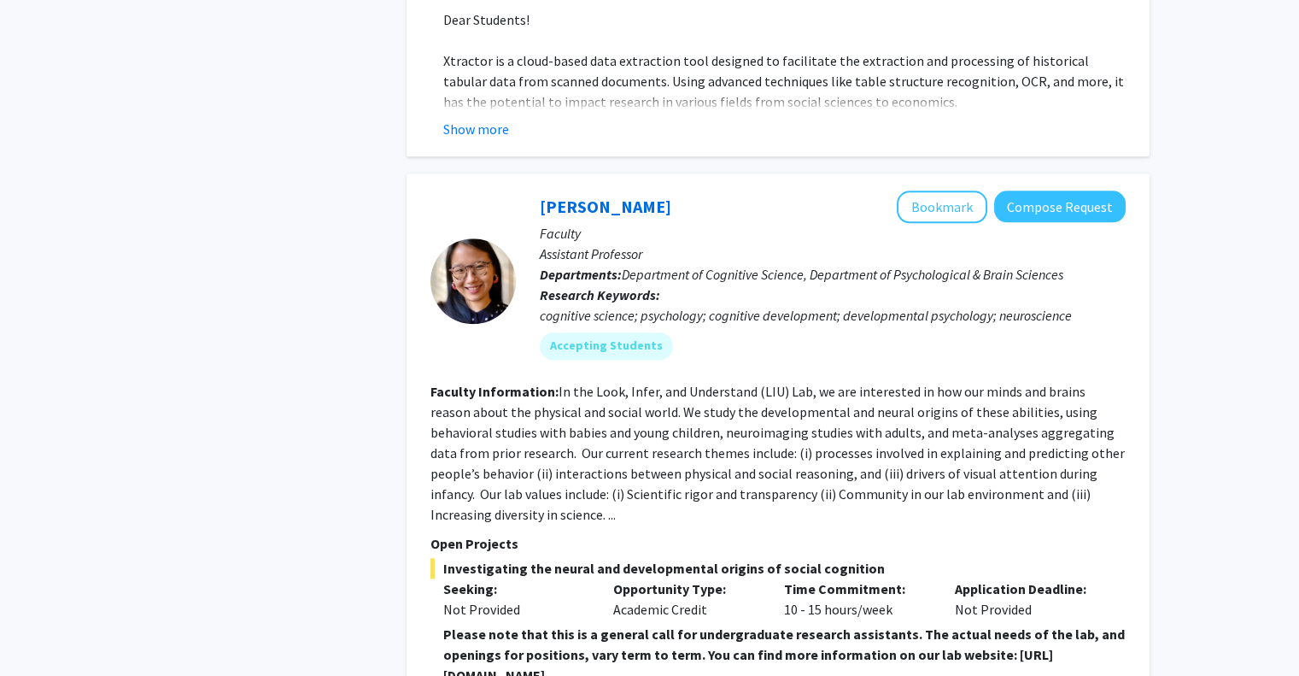
scroll to position [3332, 0]
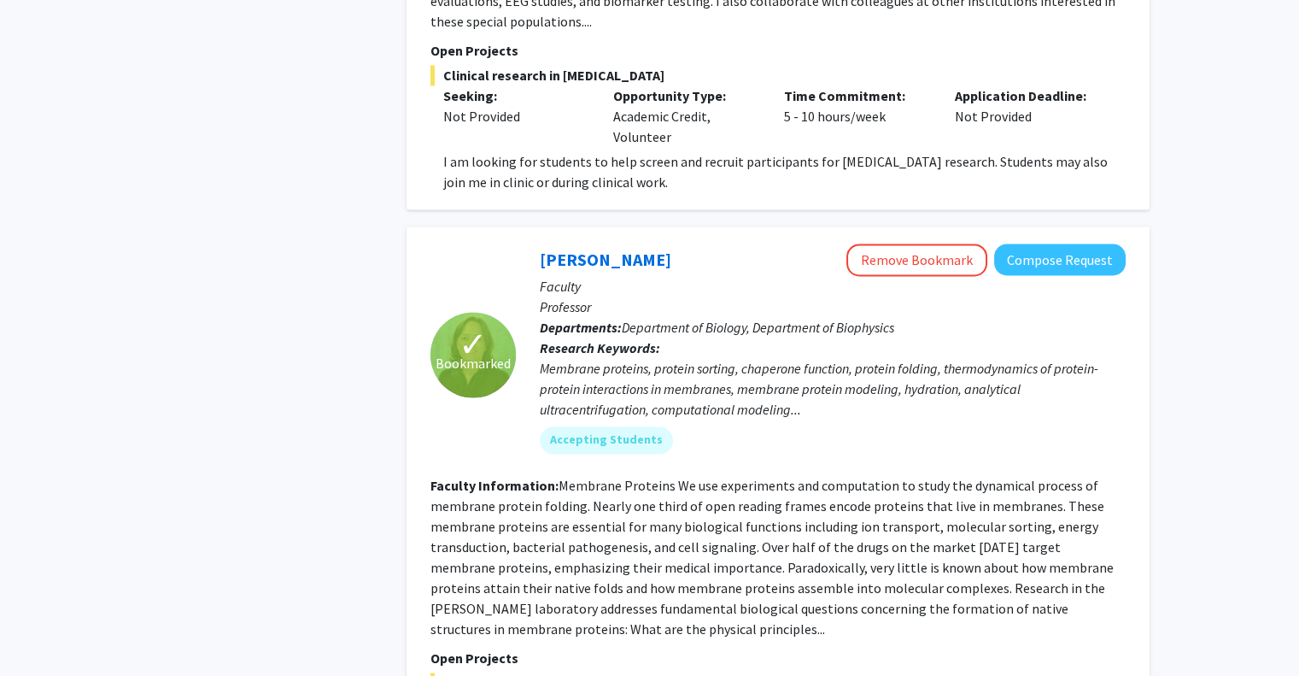
scroll to position [5040, 0]
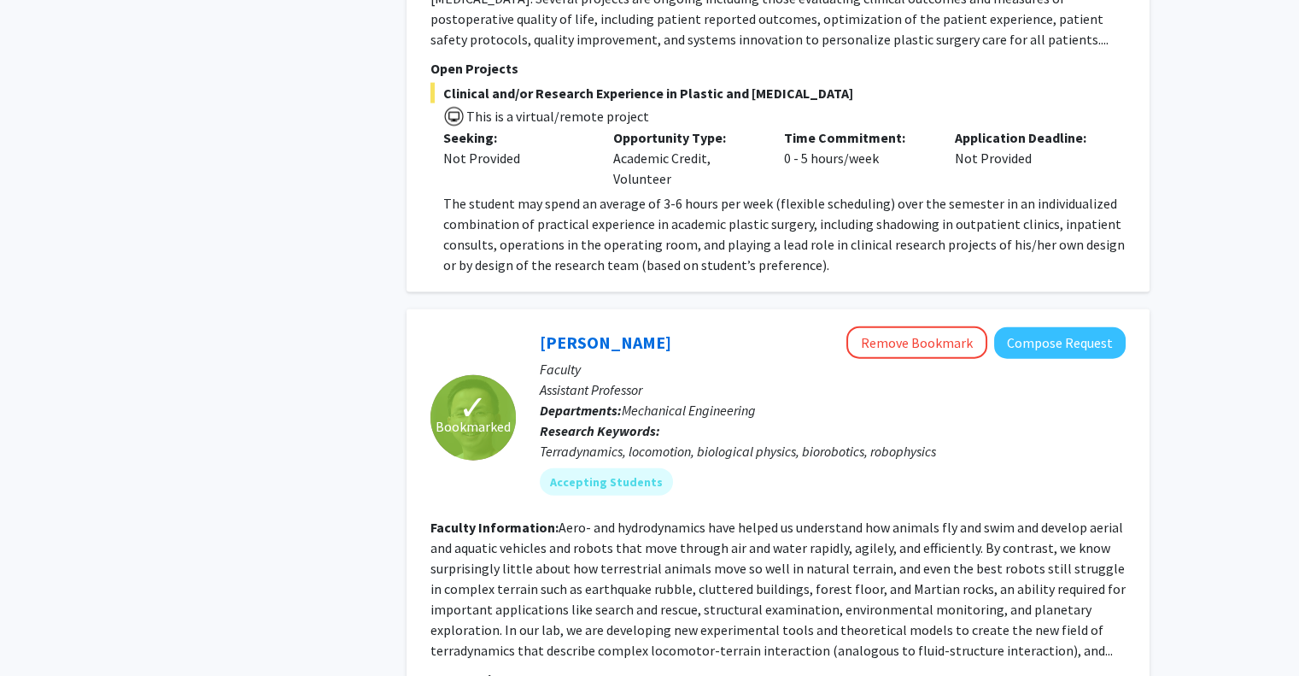
scroll to position [7270, 0]
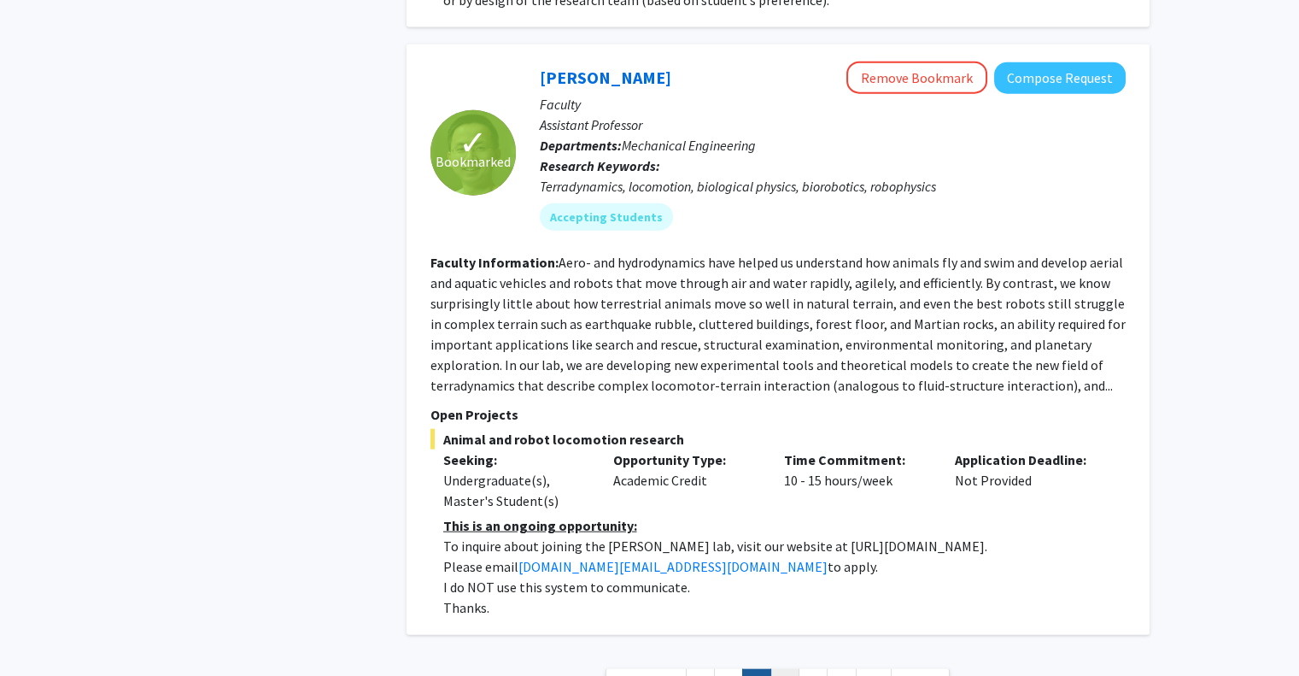
click at [784, 669] on link "4" at bounding box center [785, 684] width 29 height 30
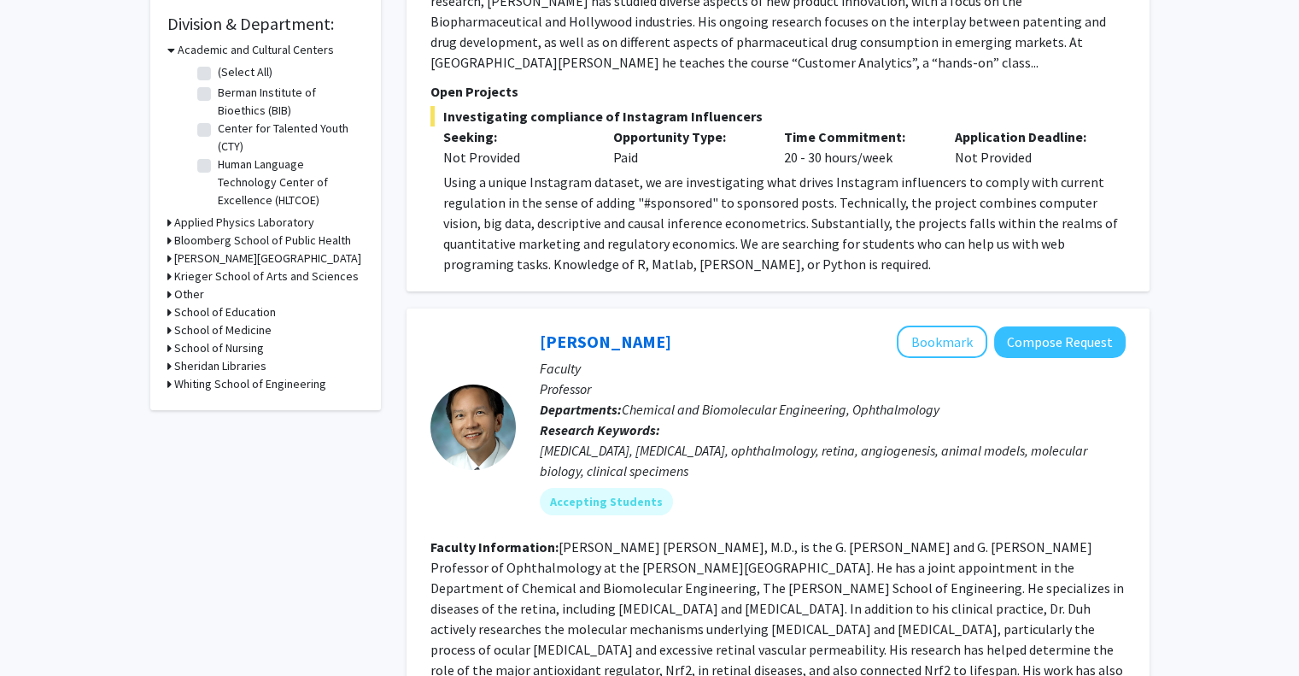
scroll to position [769, 0]
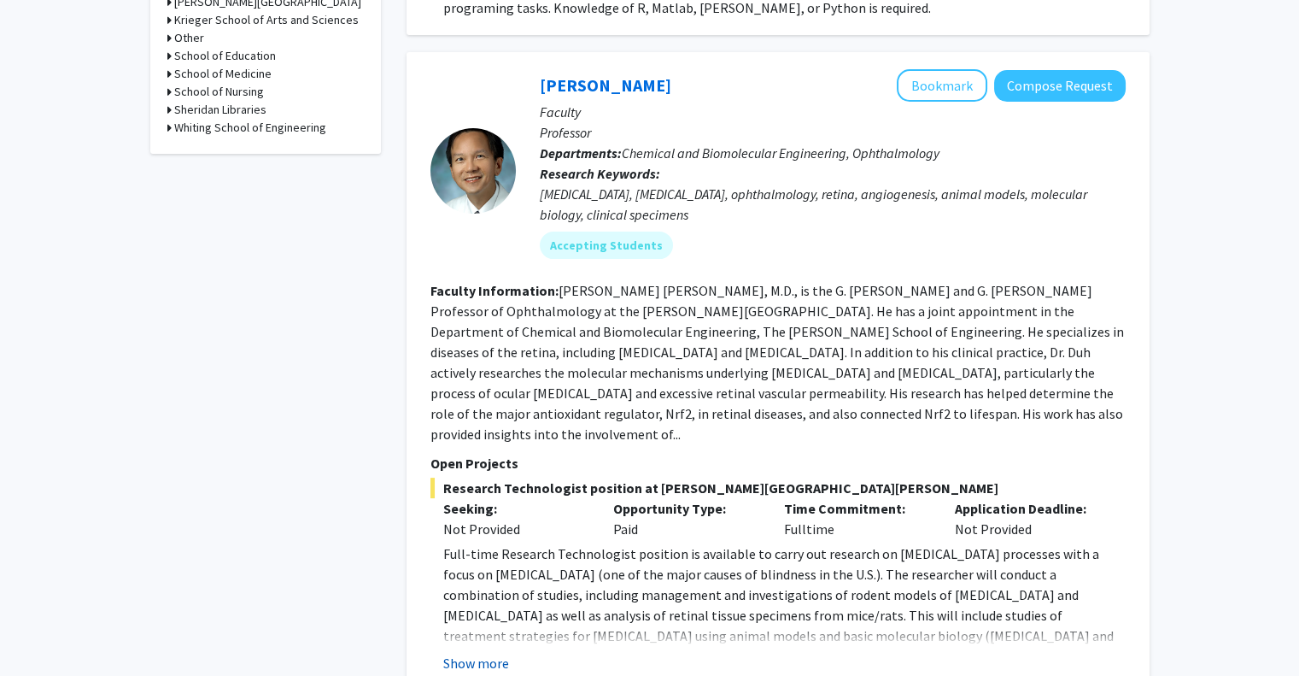
click at [479, 653] on button "Show more" at bounding box center [476, 663] width 66 height 21
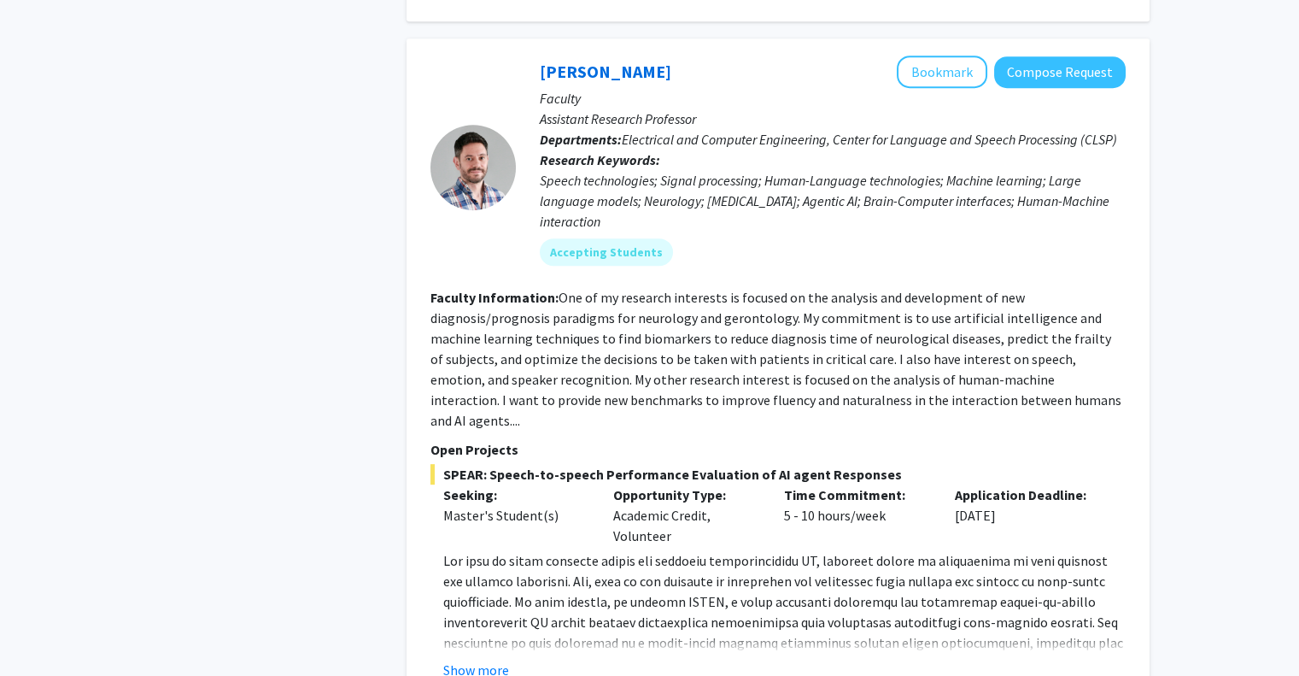
scroll to position [1538, 0]
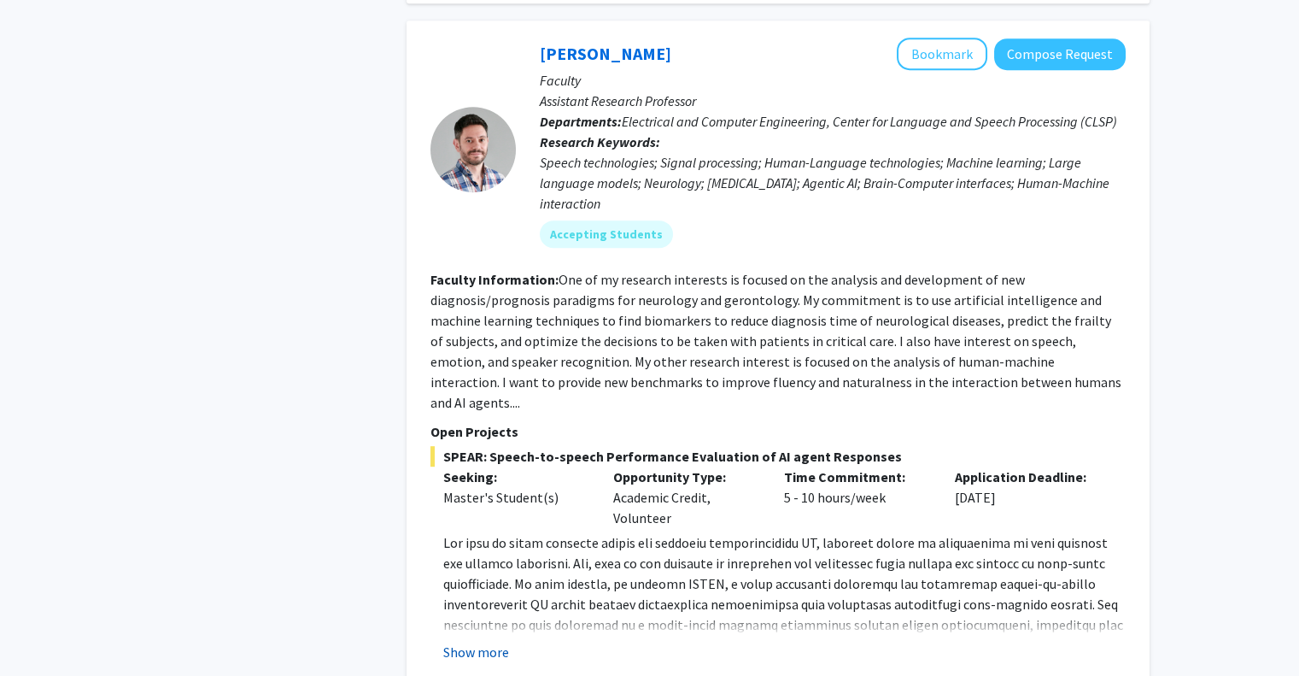
click at [468, 642] on button "Show more" at bounding box center [476, 652] width 66 height 21
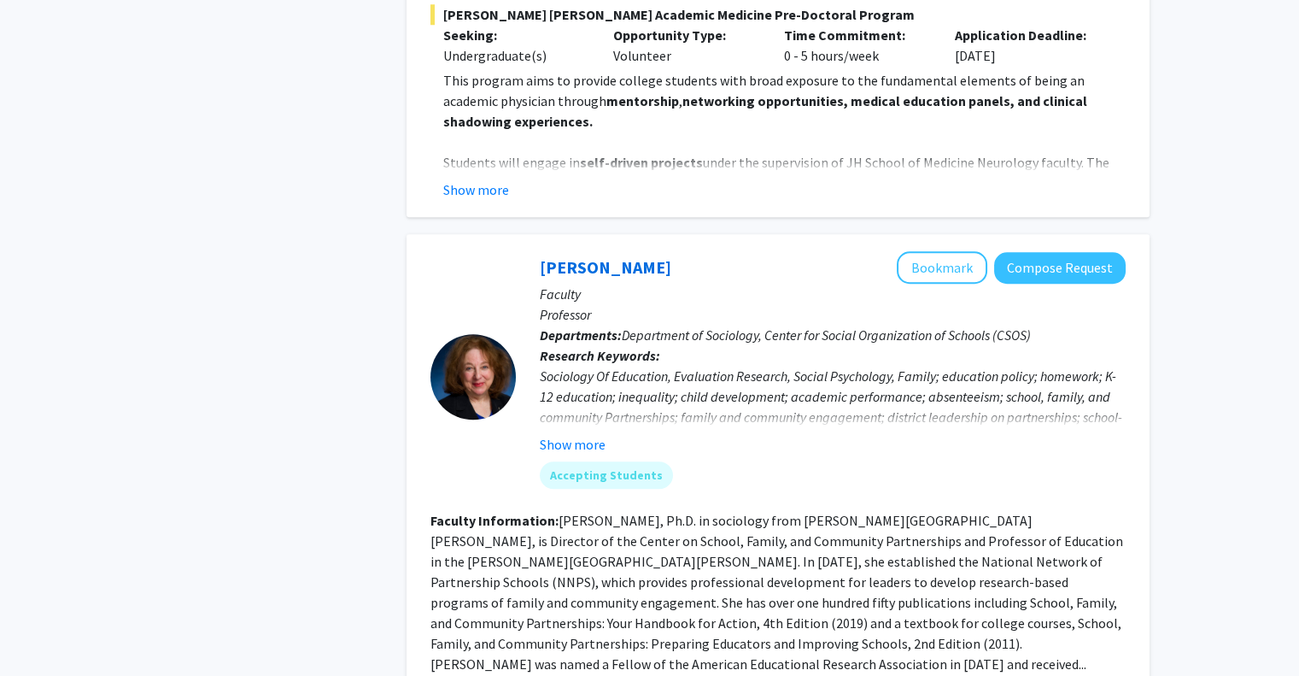
scroll to position [2990, 0]
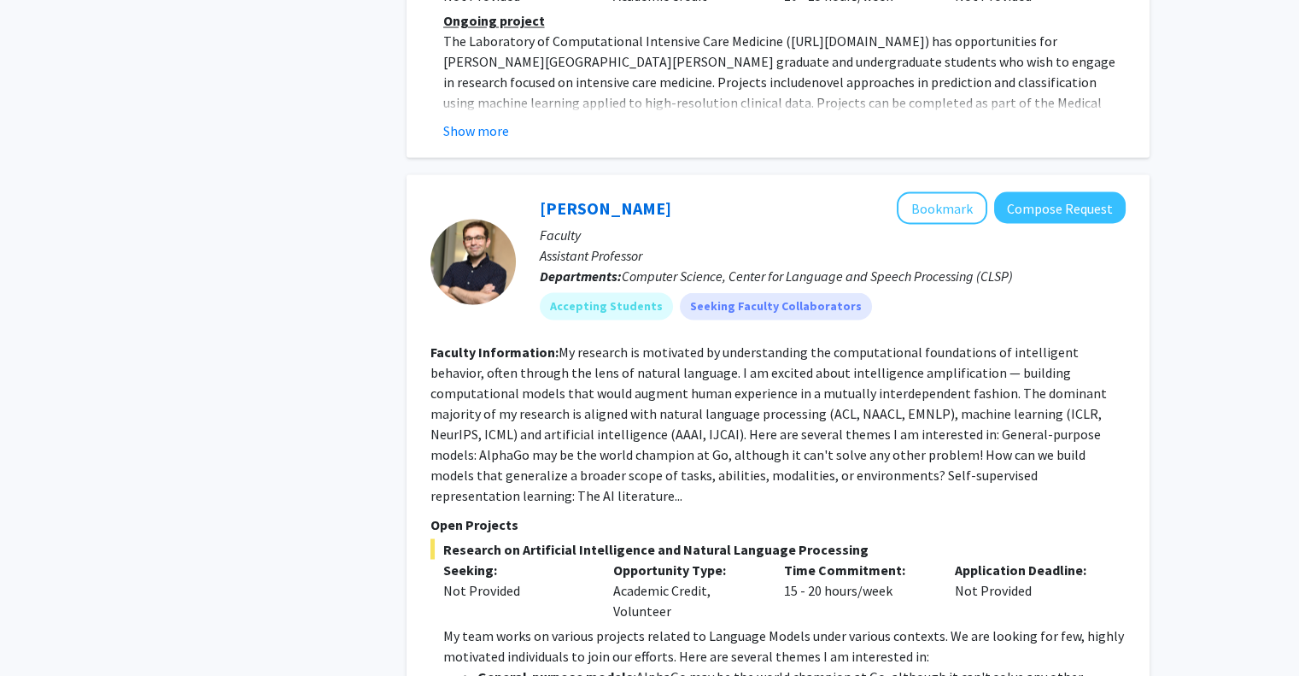
scroll to position [5809, 0]
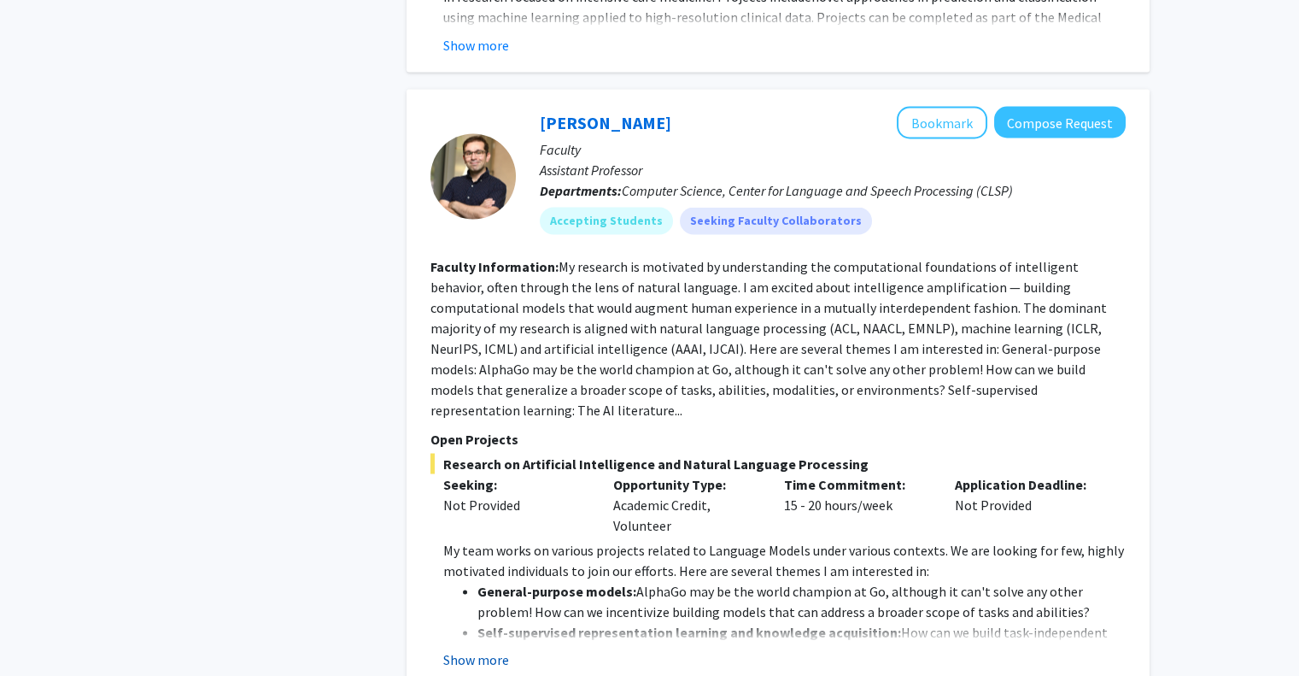
click at [495, 648] on button "Show more" at bounding box center [476, 658] width 66 height 21
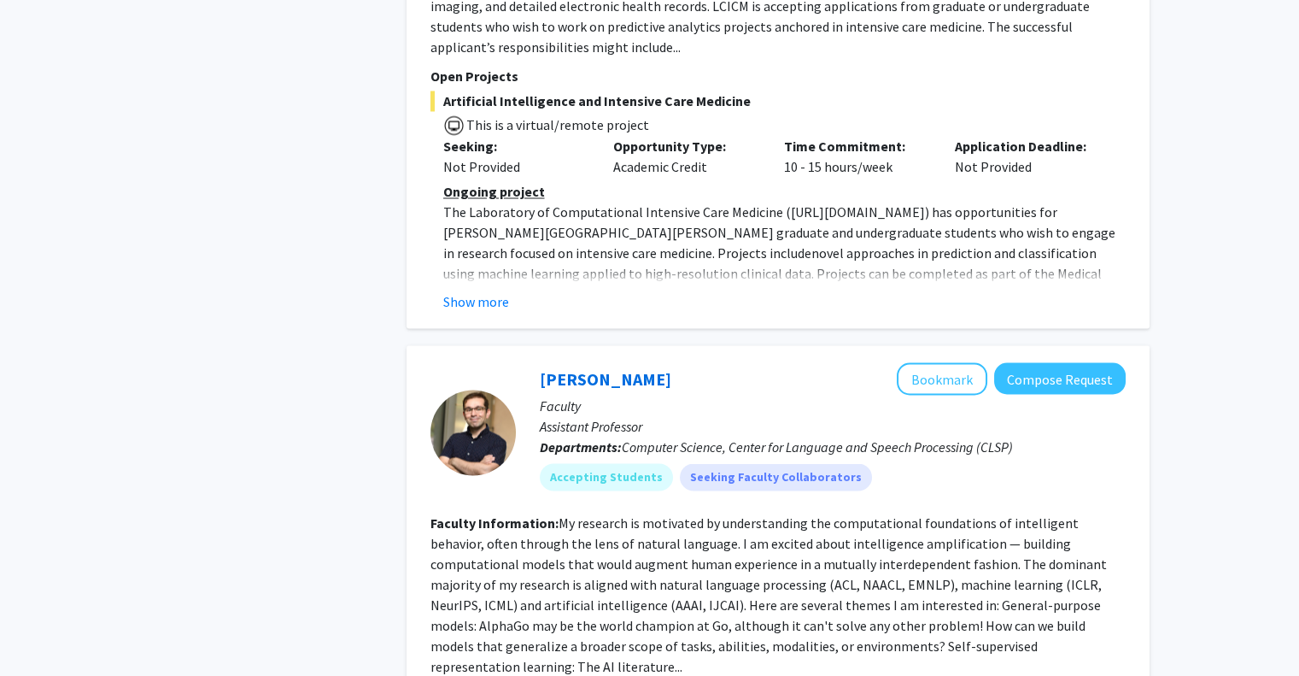
scroll to position [5125, 0]
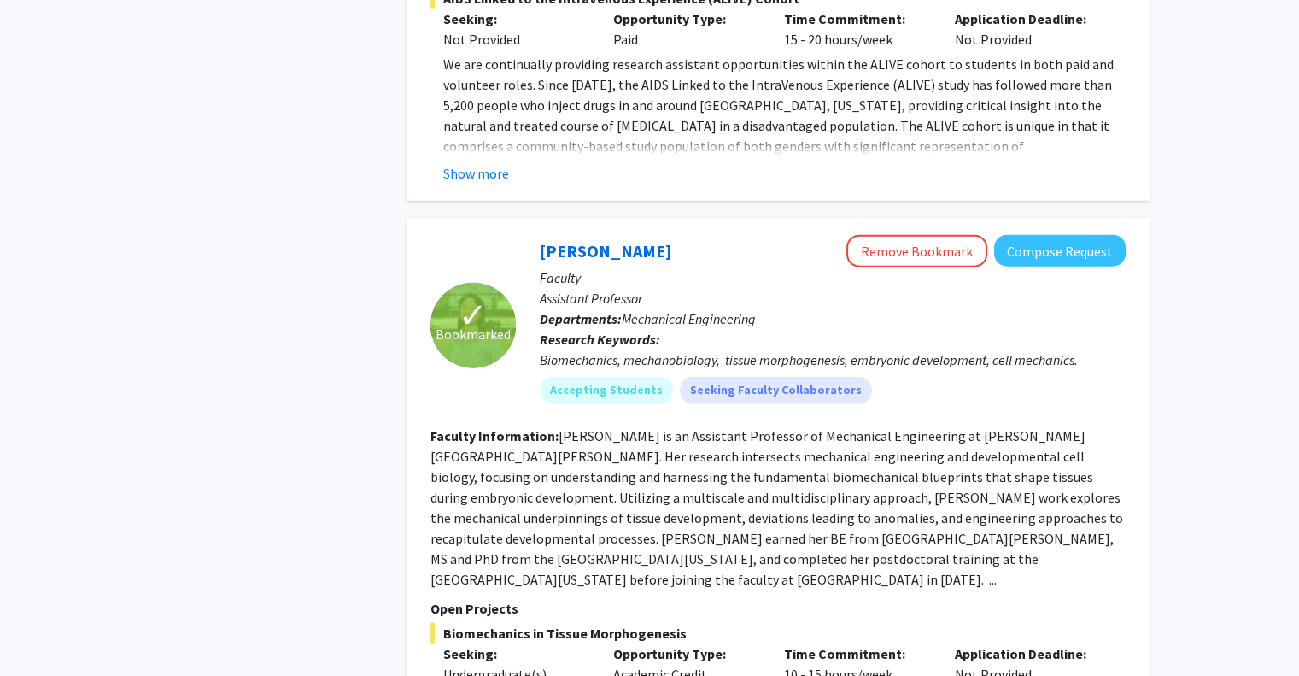
scroll to position [7432, 0]
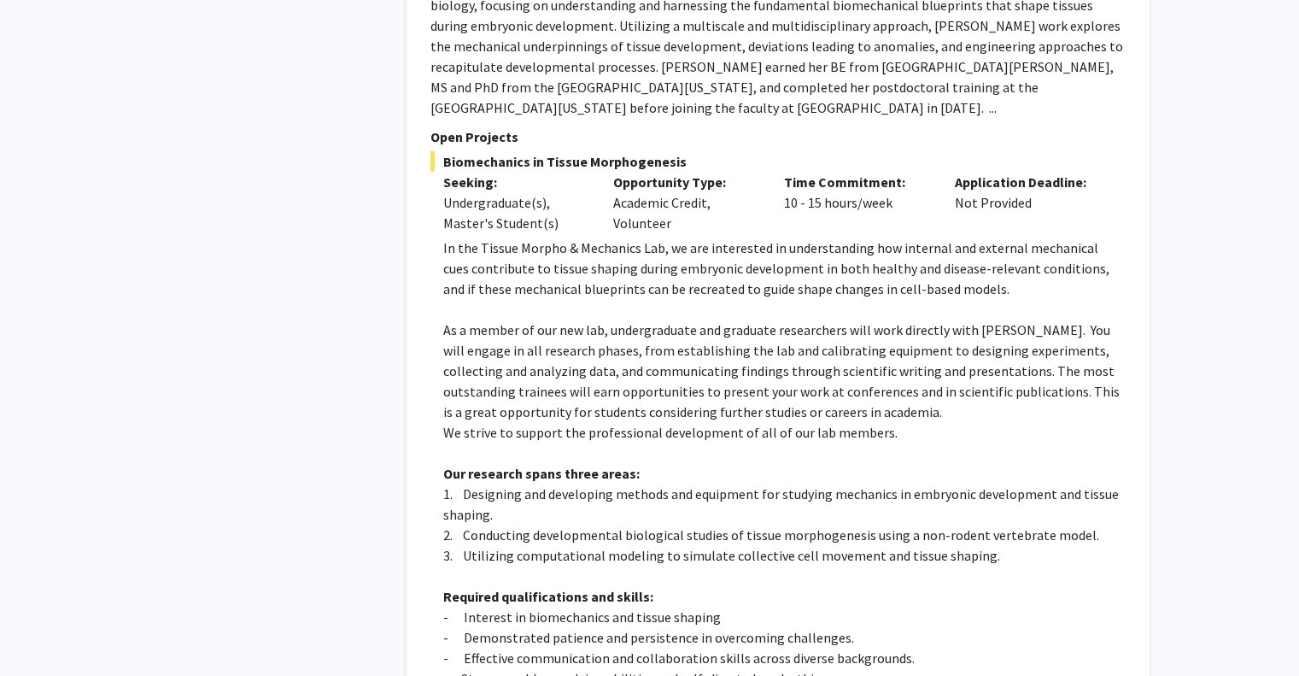
scroll to position [8031, 0]
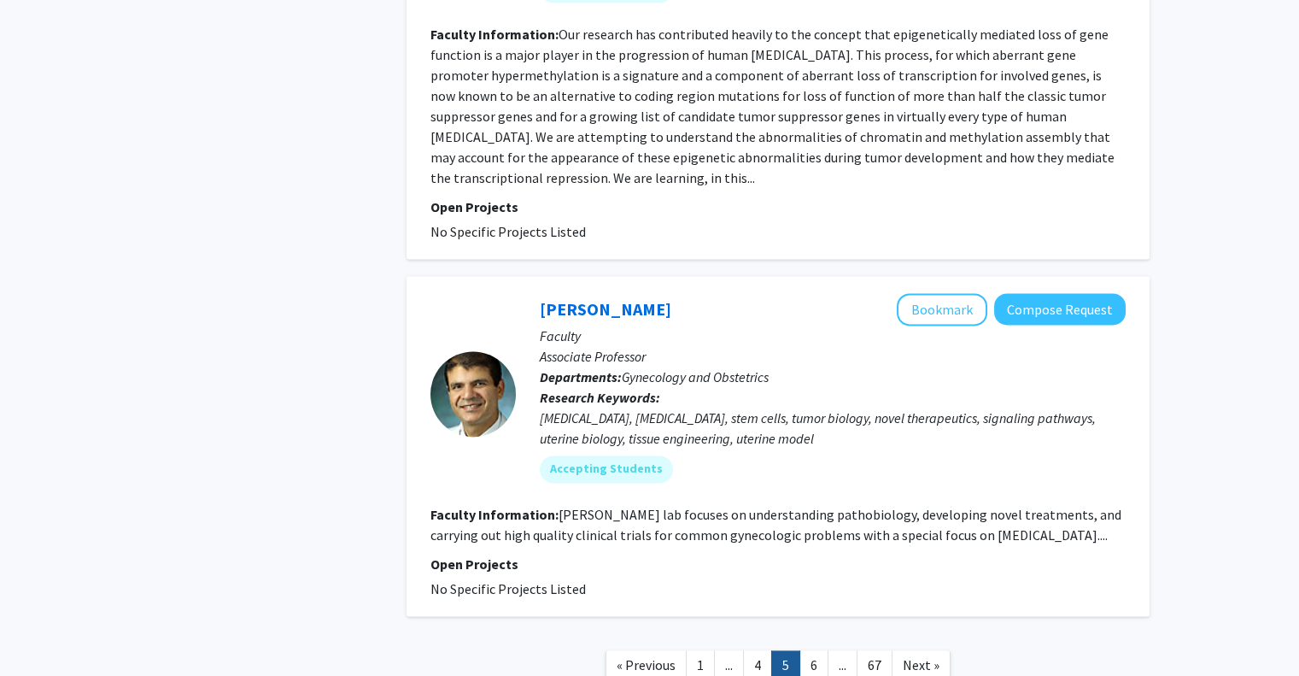
scroll to position [4198, 0]
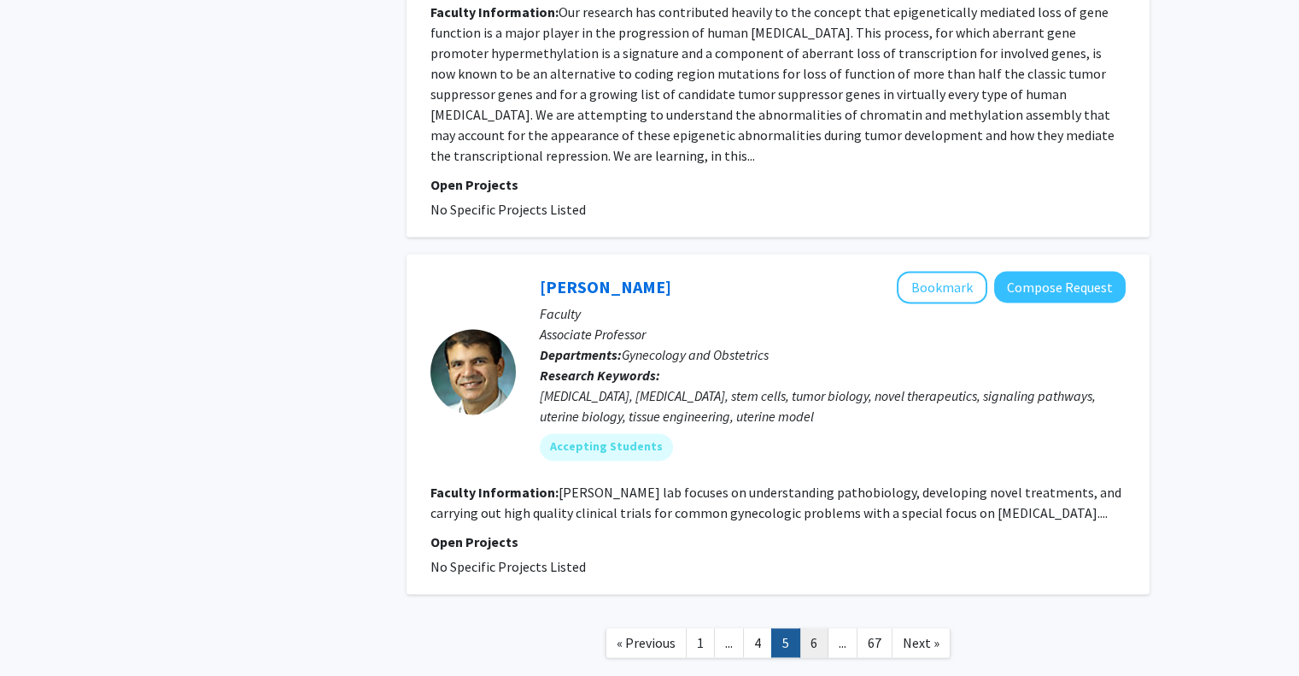
click at [802, 628] on link "6" at bounding box center [814, 643] width 29 height 30
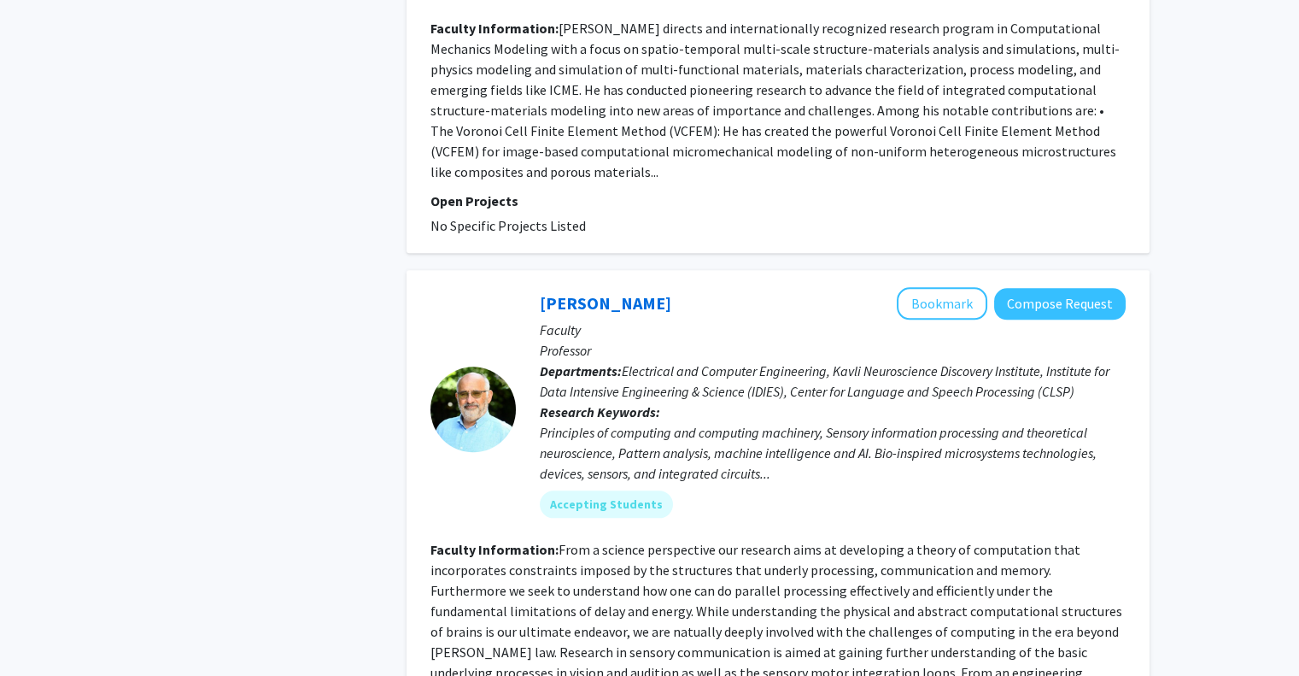
scroll to position [4015, 0]
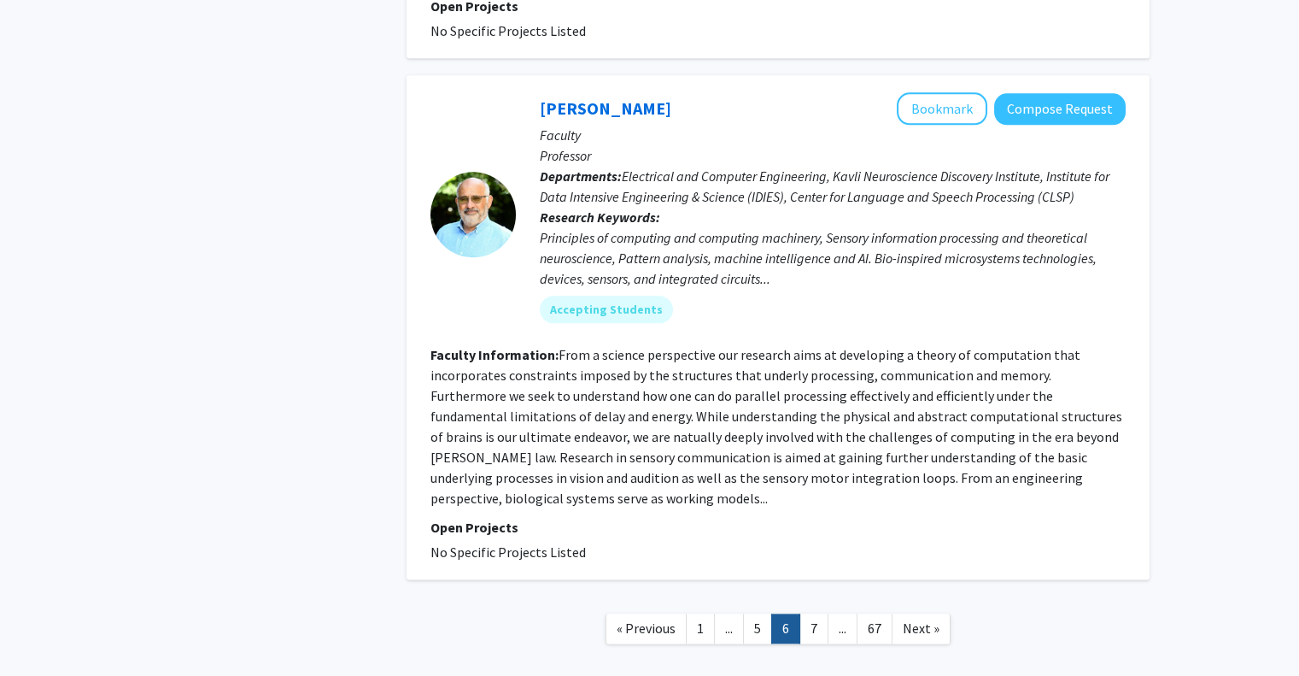
click at [818, 613] on link "7" at bounding box center [814, 628] width 29 height 30
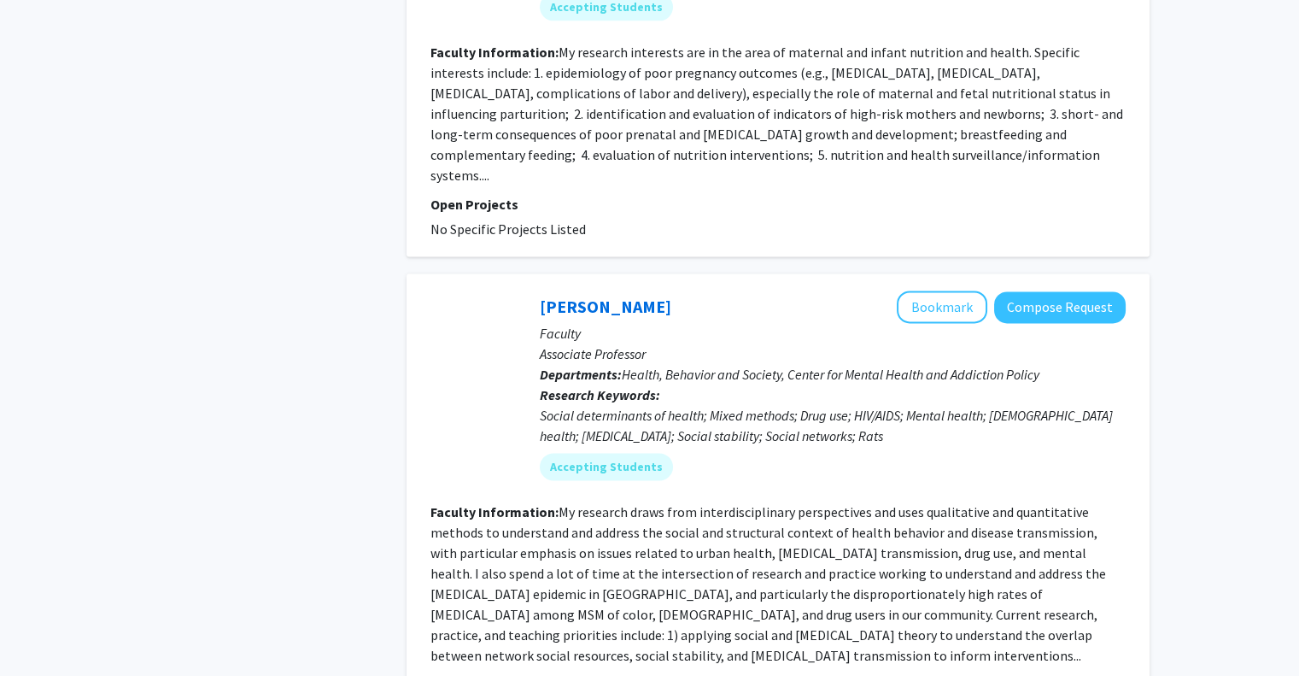
scroll to position [4288, 0]
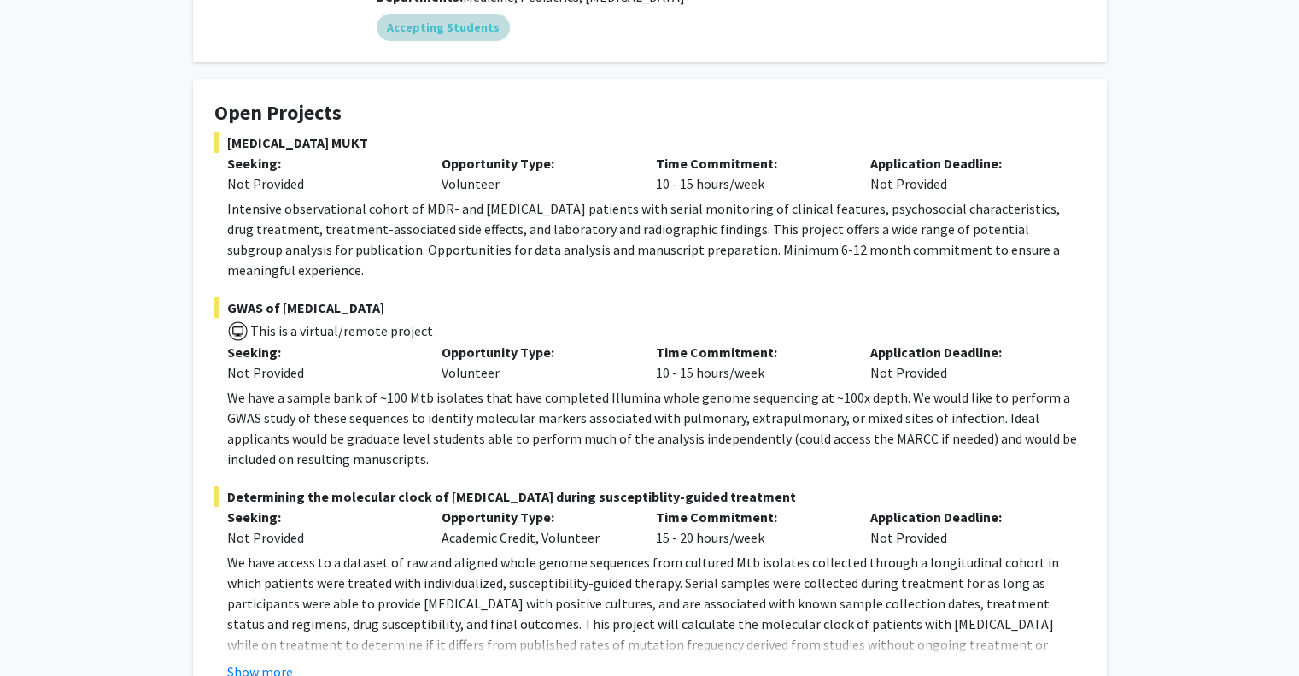
scroll to position [256, 0]
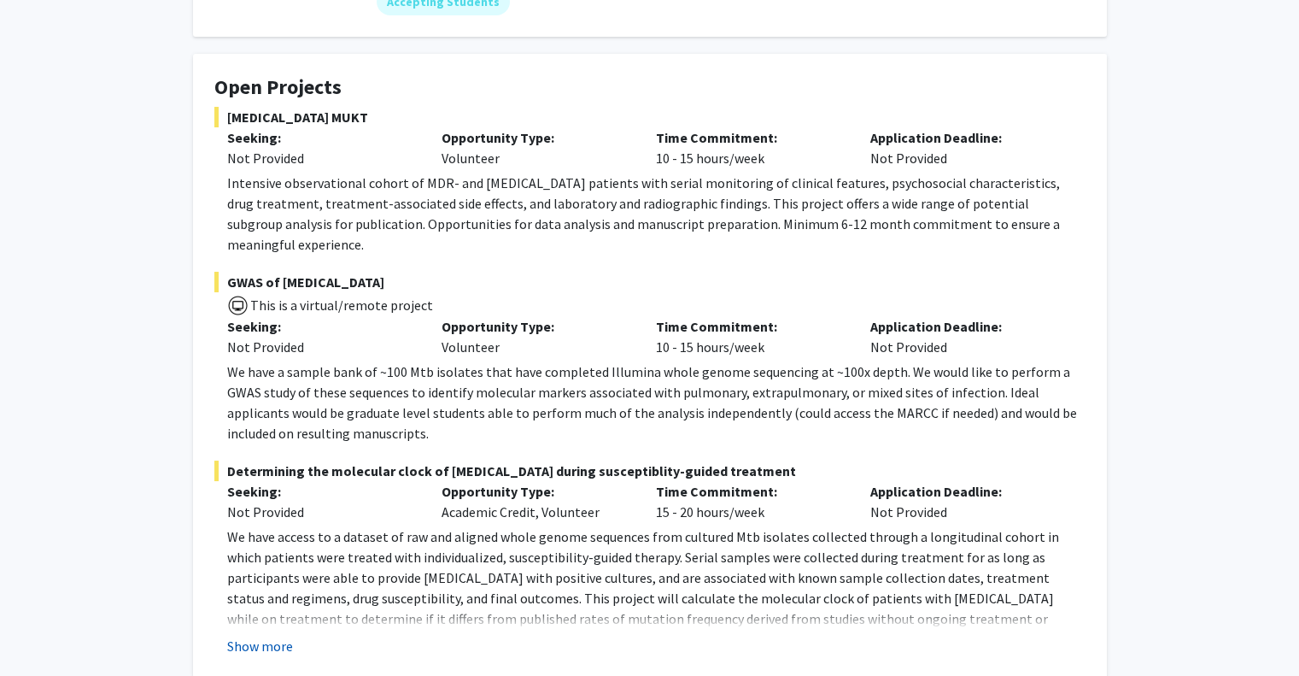
click at [268, 636] on button "Show more" at bounding box center [260, 646] width 66 height 21
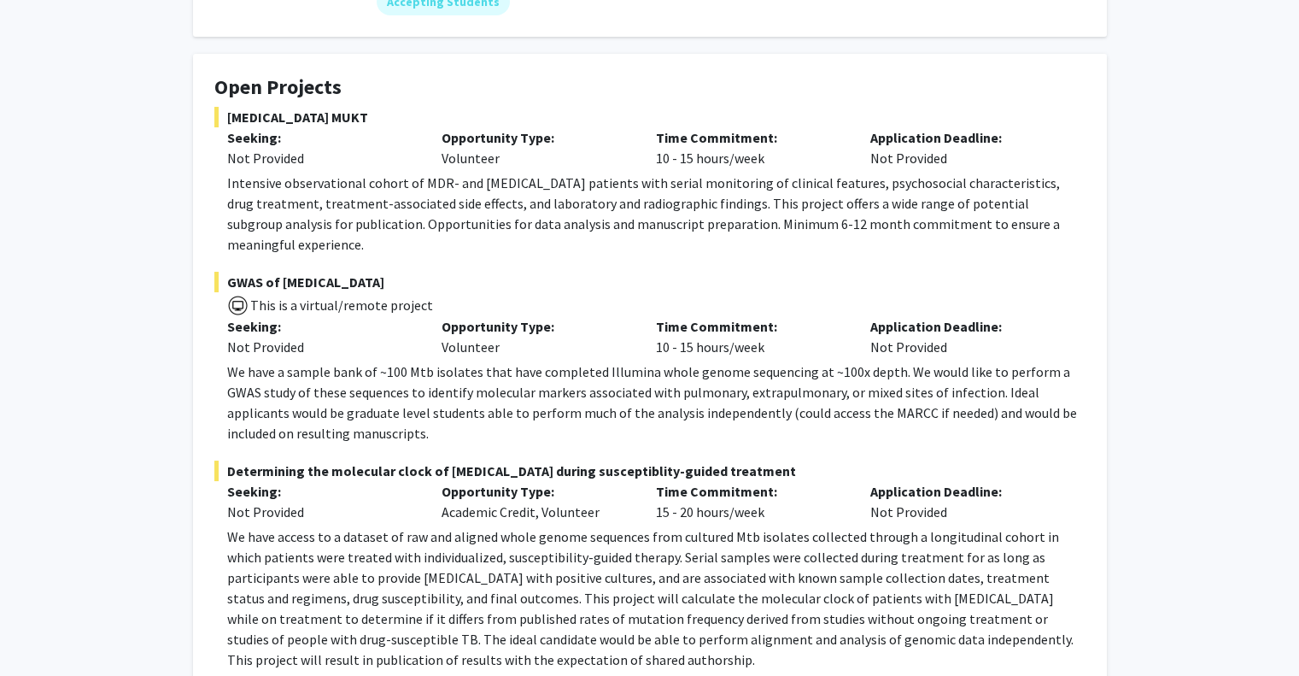
click at [268, 630] on p "We have access to a dataset of raw and aligned whole genome sequences from cult…" at bounding box center [656, 598] width 859 height 144
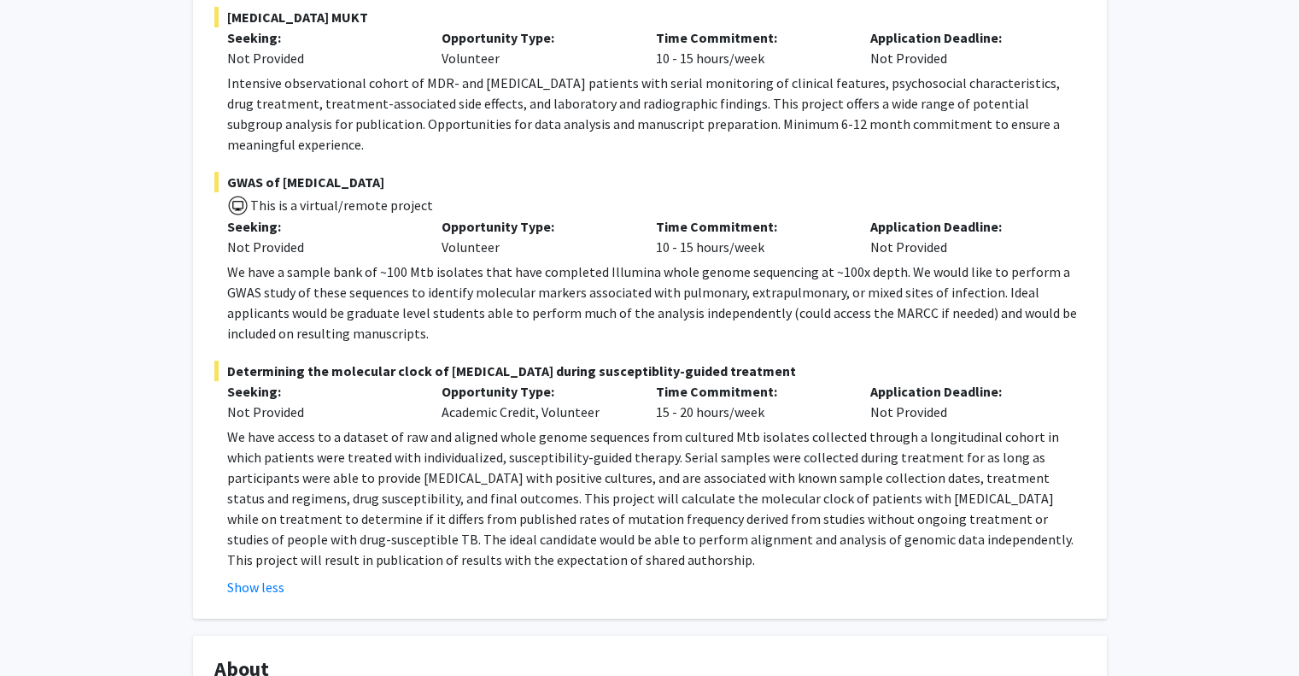
scroll to position [0, 0]
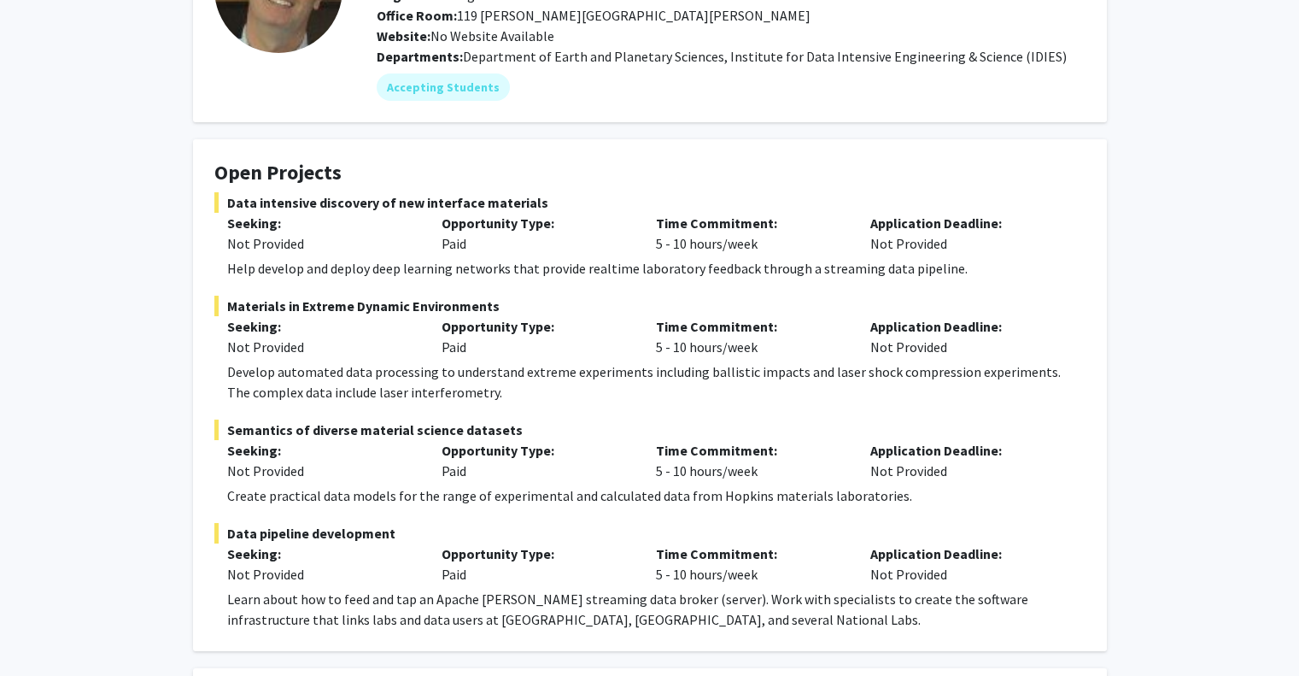
scroll to position [513, 0]
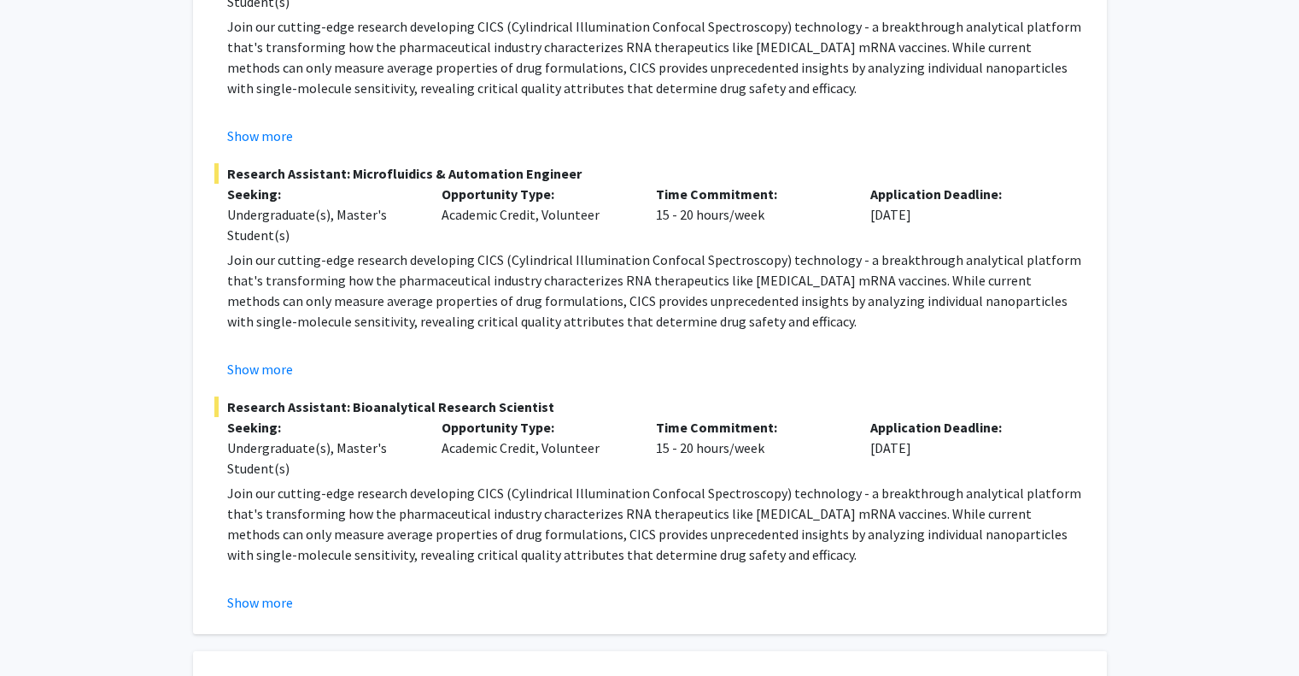
scroll to position [427, 0]
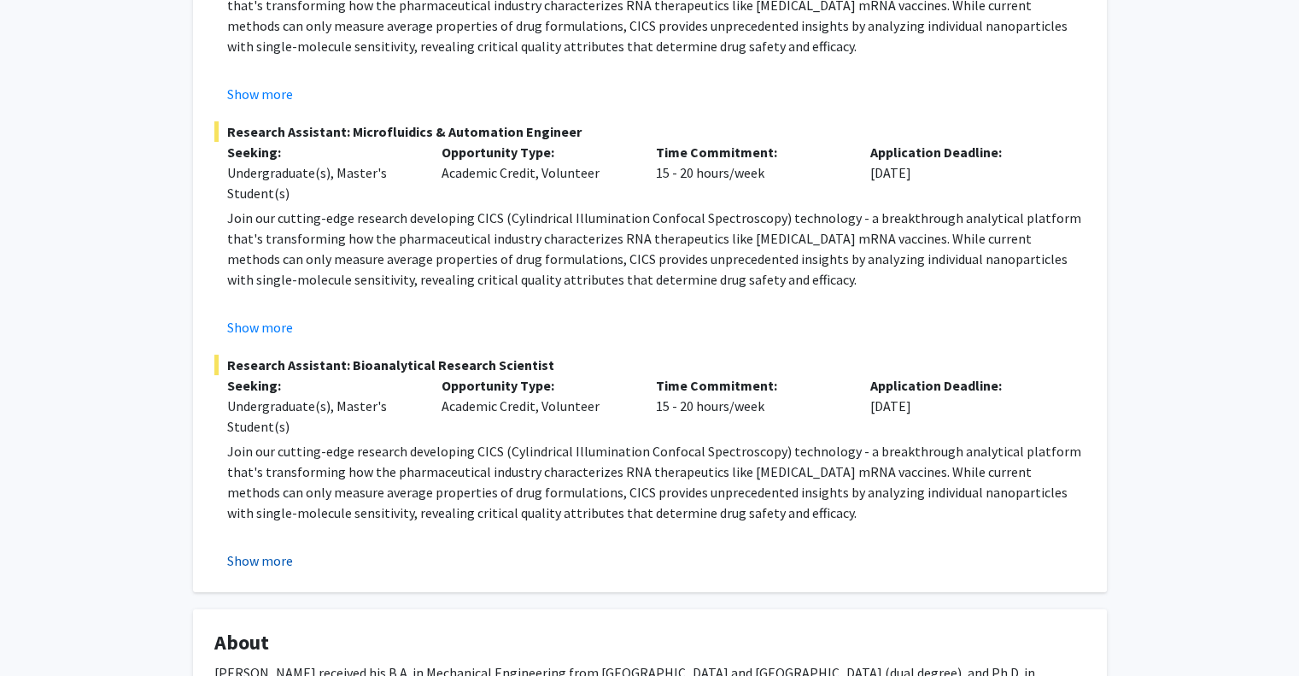
click at [251, 558] on button "Show more" at bounding box center [260, 560] width 66 height 21
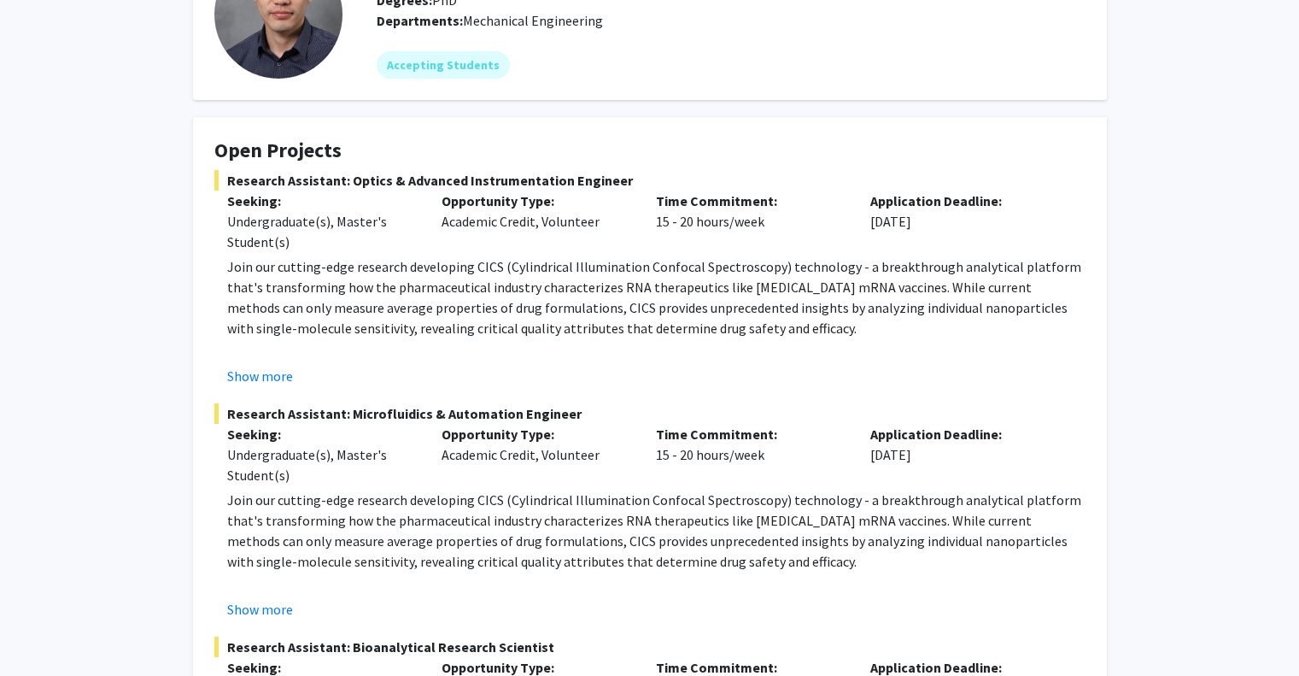
scroll to position [0, 0]
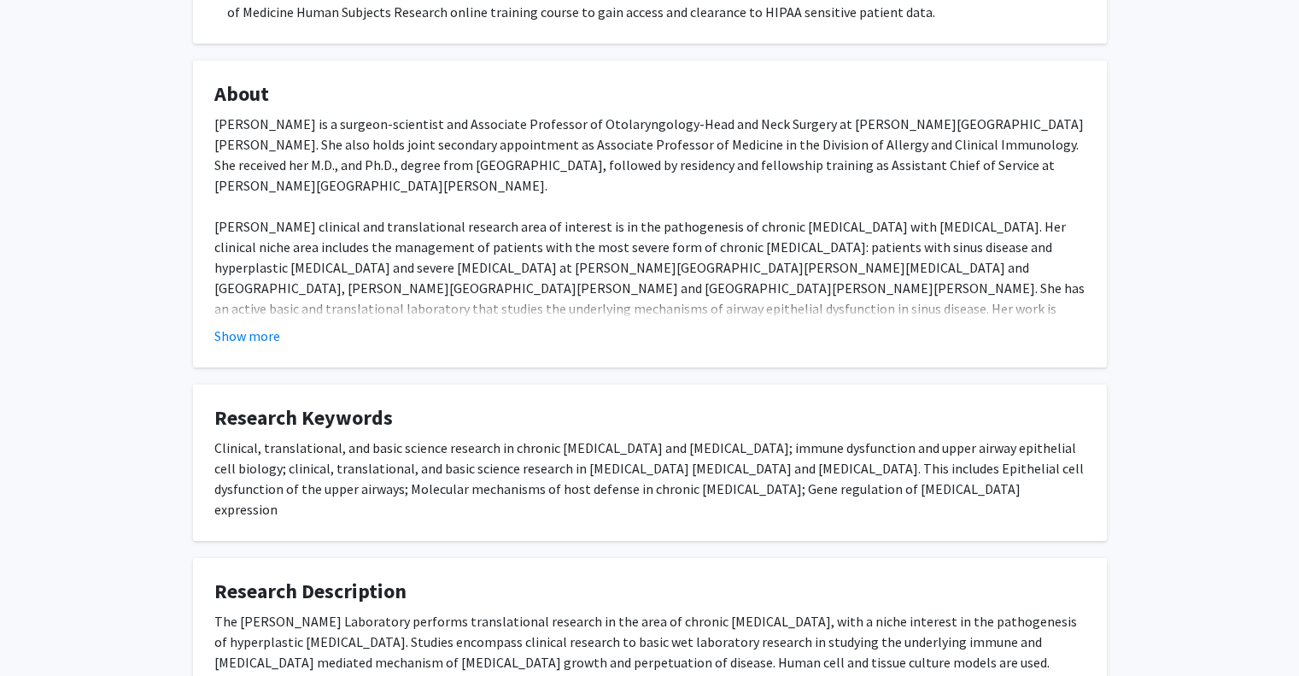
scroll to position [677, 0]
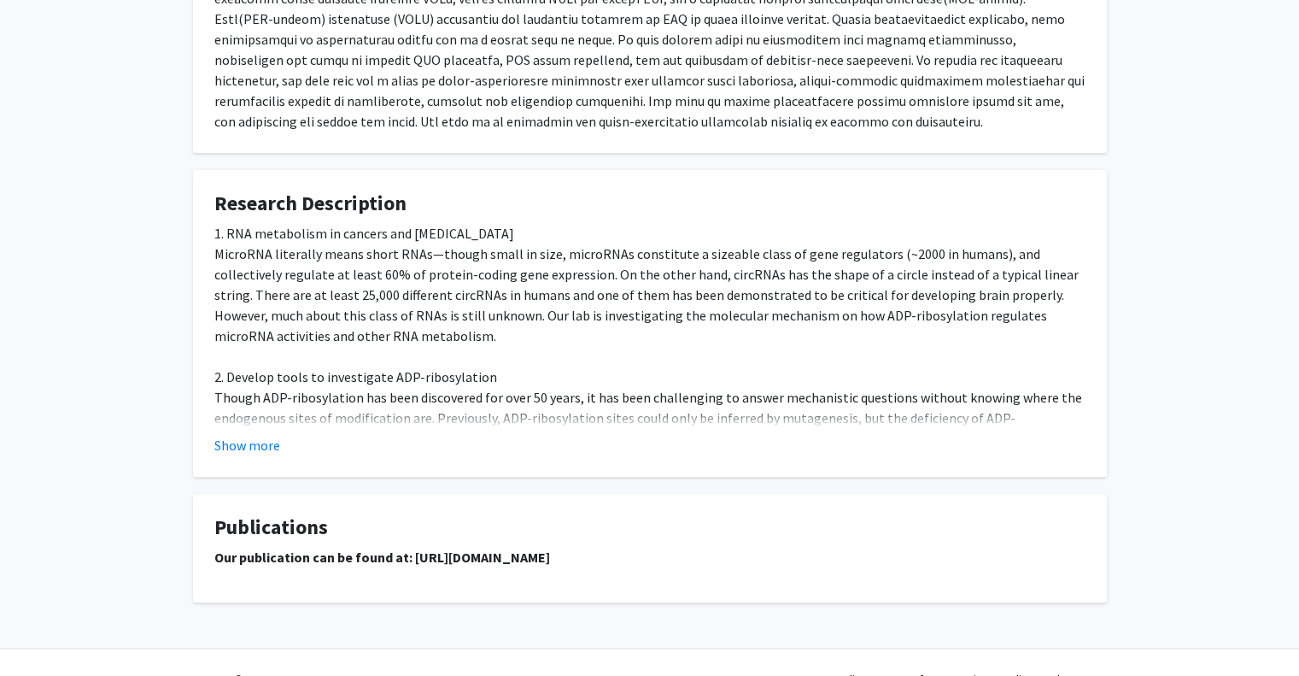
scroll to position [1058, 0]
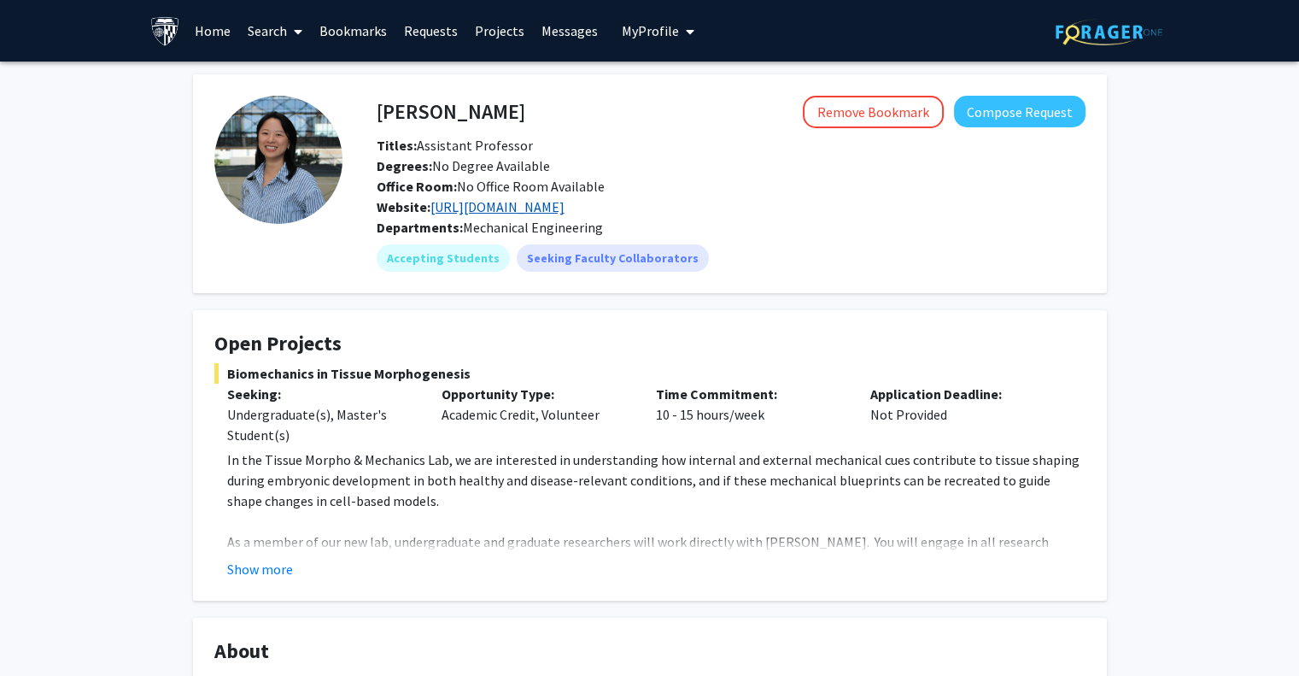
click at [564, 205] on link "[URL][DOMAIN_NAME]" at bounding box center [498, 206] width 134 height 17
